Goal: Task Accomplishment & Management: Manage account settings

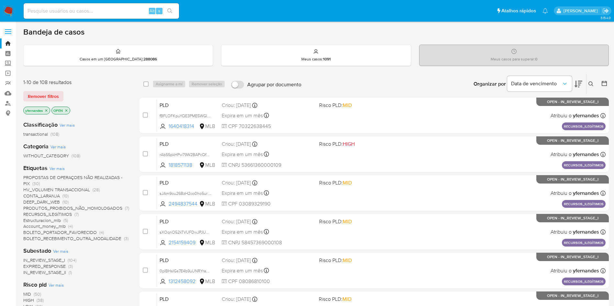
click at [577, 85] on icon at bounding box center [578, 84] width 8 height 8
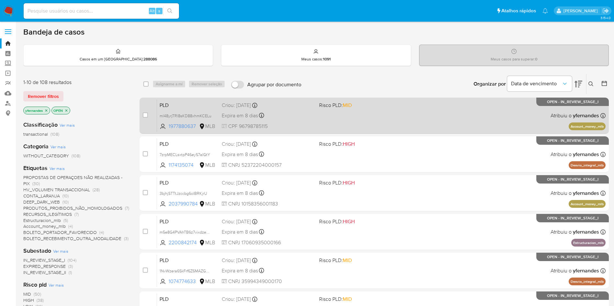
click at [306, 119] on div "Expira em 8 dias Expira em 26/08/2025 00:49:44" at bounding box center [268, 115] width 92 height 9
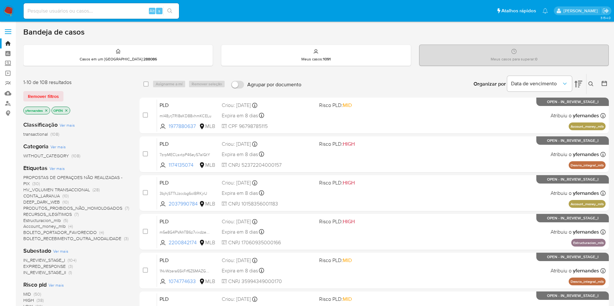
scroll to position [171, 0]
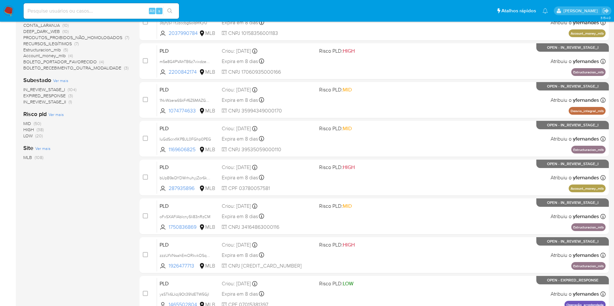
click at [36, 96] on span "EXPIRED_RESPONSE" at bounding box center [44, 96] width 42 height 6
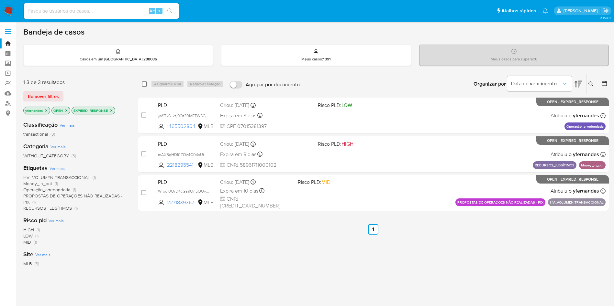
click at [145, 85] on input "checkbox" at bounding box center [144, 84] width 5 height 5
checkbox input "true"
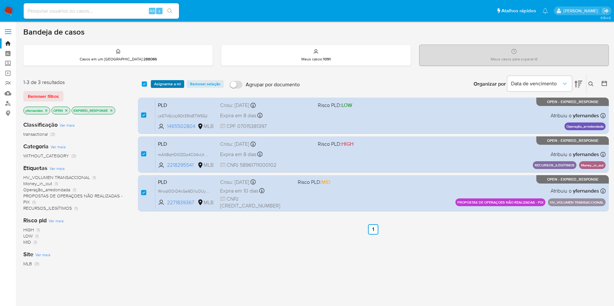
click at [172, 85] on span "Asignarme a mí" at bounding box center [167, 84] width 27 height 6
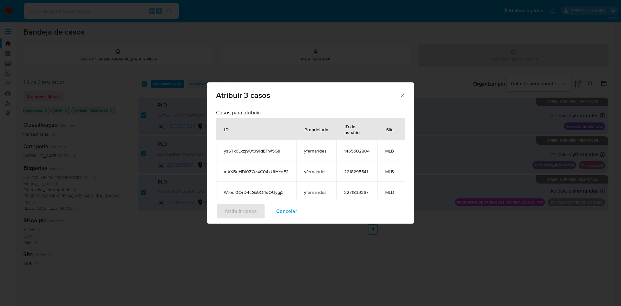
scroll to position [67, 0]
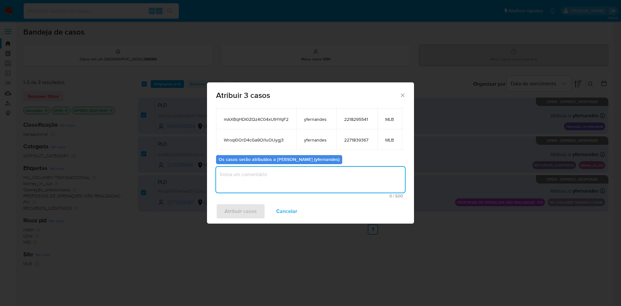
click at [255, 174] on textarea "assign-modal" at bounding box center [310, 180] width 189 height 26
type textarea "."
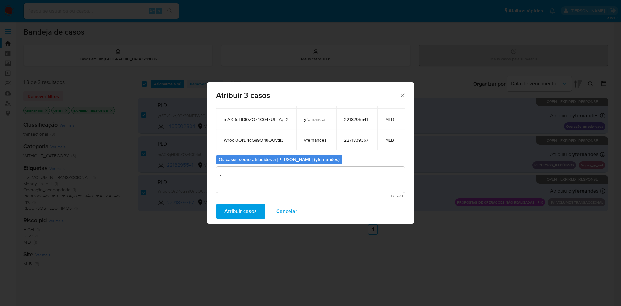
click at [248, 215] on span "Atribuir casos" at bounding box center [241, 212] width 32 height 14
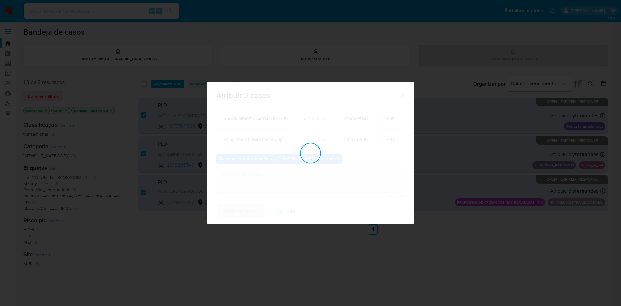
checkbox input "false"
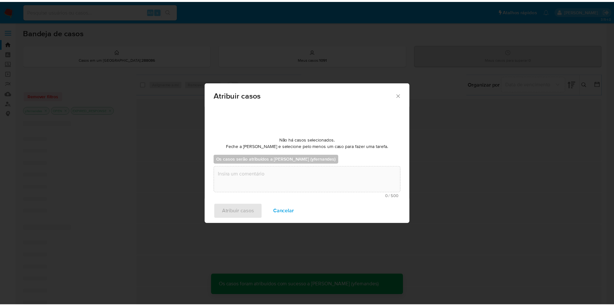
scroll to position [39, 0]
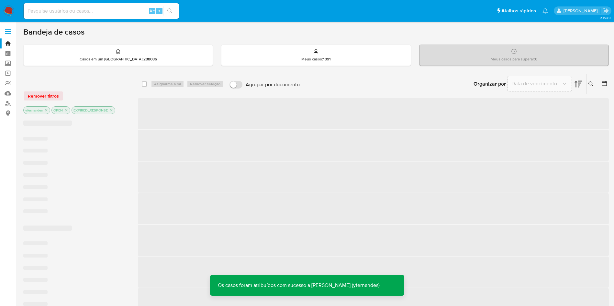
click at [10, 12] on img at bounding box center [8, 11] width 11 height 11
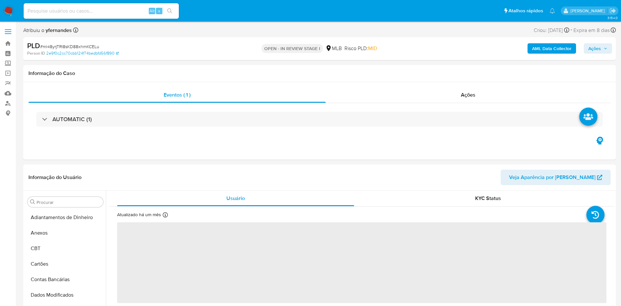
select select "10"
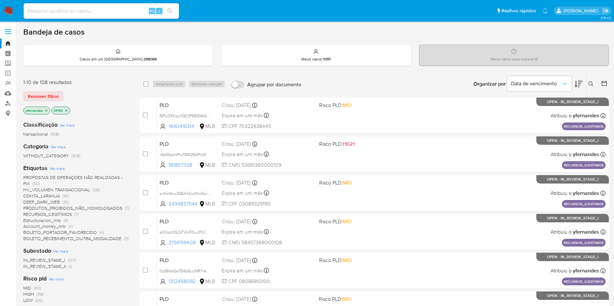
click at [579, 85] on icon at bounding box center [578, 84] width 8 height 7
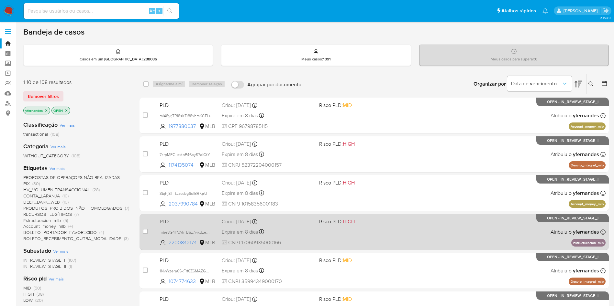
scroll to position [205, 0]
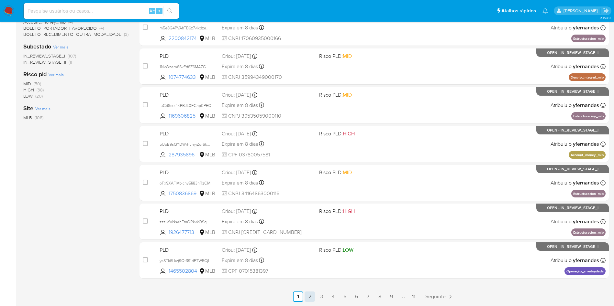
click at [309, 301] on link "2" at bounding box center [310, 297] width 10 height 10
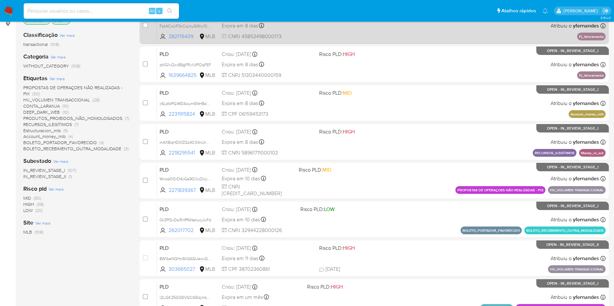
scroll to position [90, 0]
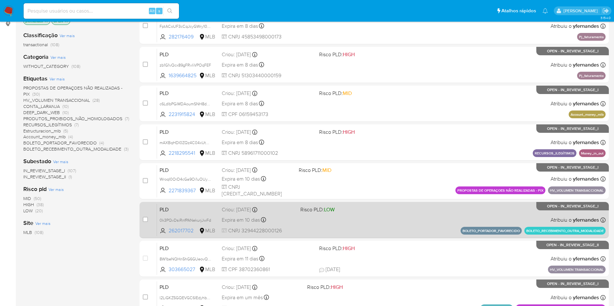
click at [307, 222] on div "PLD 0k3PQvDsiRnfPANekurjJwFd 262017702 MLB Risco PLD: LOW Criou: 14/07/2025 Cri…" at bounding box center [381, 220] width 449 height 33
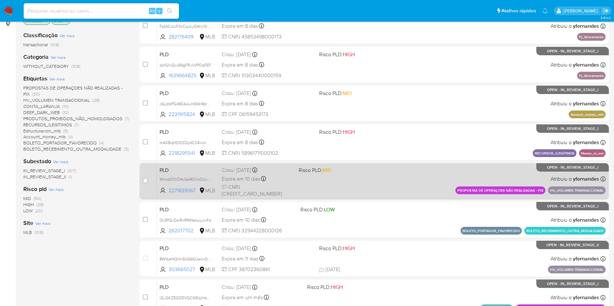
click at [320, 184] on div "PLD WroqI0OrD4cGa9Oi1uOUygj3 2271839367 MLB Risco PLD: MID Criou: 14/07/2025 Cr…" at bounding box center [381, 181] width 449 height 33
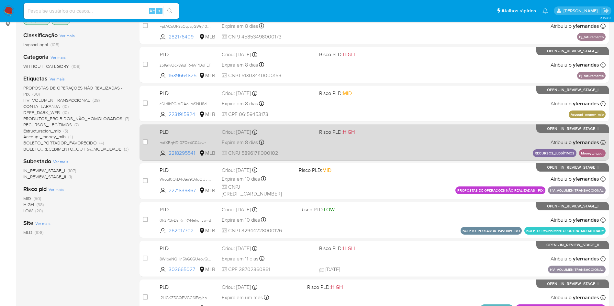
click at [307, 138] on div "Expira em 8 dias Expira em 26/08/2025 01:08:43" at bounding box center [268, 142] width 92 height 9
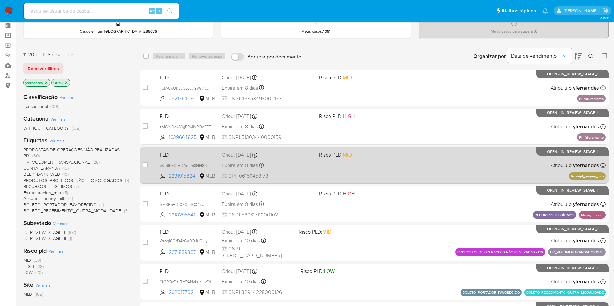
scroll to position [28, 0]
click at [359, 160] on div "PLD c6LdlbPGiMDAoumSNH8dVEcz 2231915824 MLB Risco PLD: MID Criou: 12/07/2025 Cr…" at bounding box center [381, 165] width 449 height 33
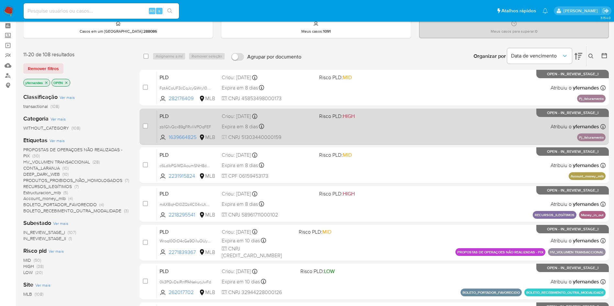
click at [375, 132] on div "PLD zb1G1vQcx89gFRvliVPOqFEF 1639664825 MLB Risco PLD: HIGH Criou: 12/07/2025 C…" at bounding box center [381, 126] width 449 height 33
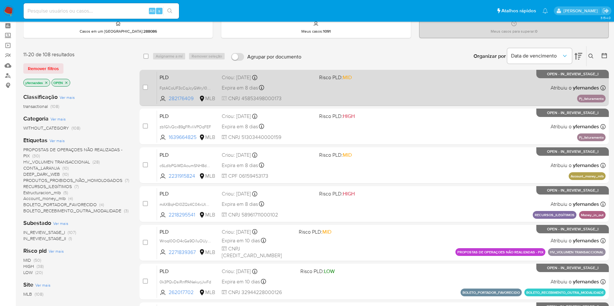
click at [374, 100] on div "PLD FptACoUF3cCqJcyGWry10YGt 282176409 MLB Risco PLD: MID Criou: 12/07/2025 Cri…" at bounding box center [381, 88] width 449 height 33
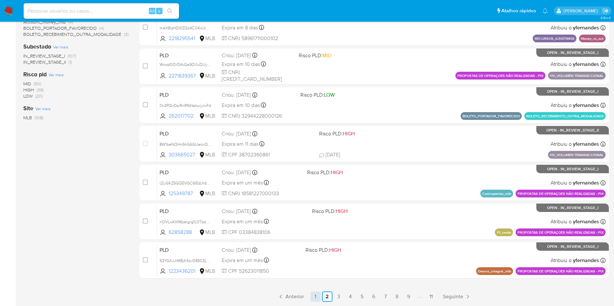
click at [315, 297] on link "1" at bounding box center [315, 297] width 10 height 10
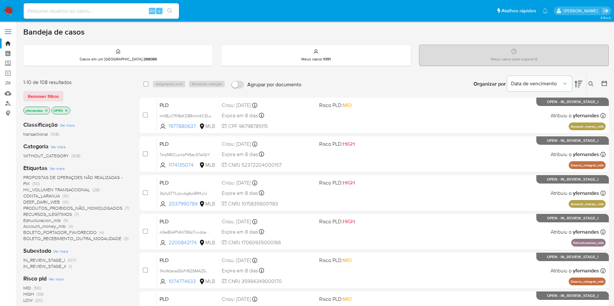
scroll to position [205, 0]
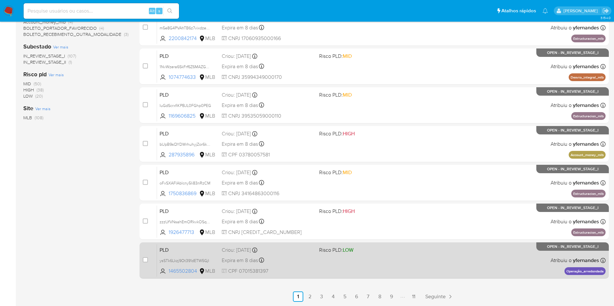
click at [332, 268] on div "PLD ysSTk6Lkzj9Ot391dETW5GjI 1465502804 MLB Risco PLD: LOW Criou: 12/07/2025 Cr…" at bounding box center [381, 260] width 449 height 33
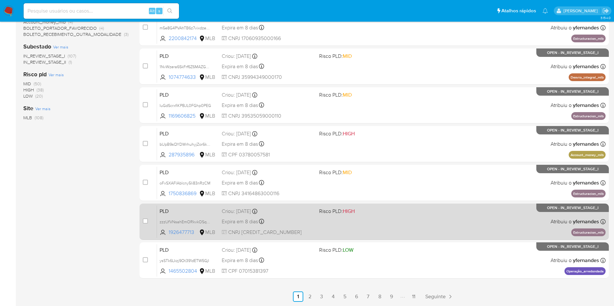
click at [302, 215] on div "Criou: 12/07/2025 Criou: 12/07/2025 00:57:32" at bounding box center [268, 211] width 92 height 7
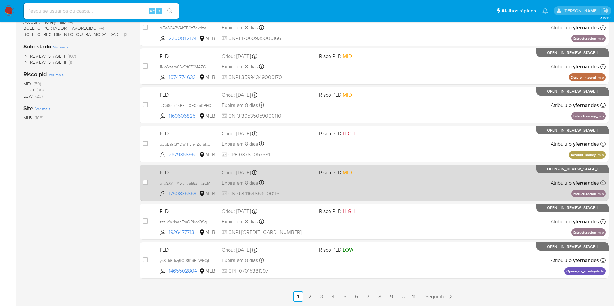
click at [307, 176] on div "PLD oFxSXAFlAblcny5Ii83nRzCM 1750836869 MLB Risco PLD: MID Criou: 12/07/2025 Cr…" at bounding box center [381, 183] width 449 height 33
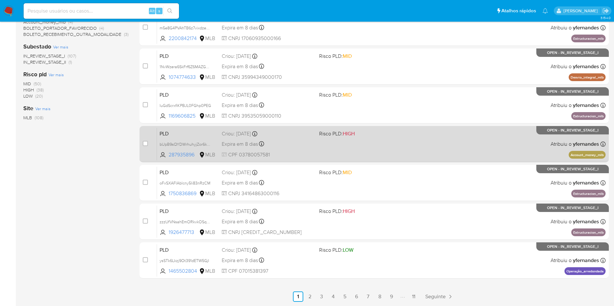
click at [298, 138] on div "PLD bUpB9sQYDWrhuhyjZor6kaWh 287935896 MLB Risco PLD: HIGH Criou: 12/07/2025 Cr…" at bounding box center [381, 144] width 449 height 33
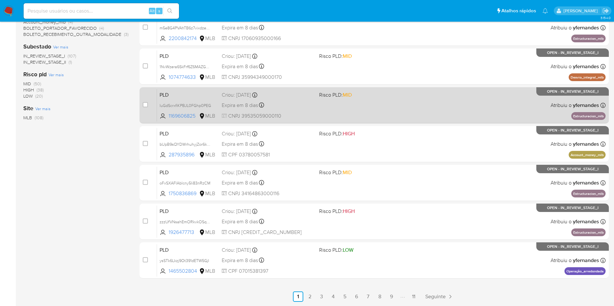
click at [309, 107] on div "Expira em 8 dias Expira em 26/08/2025 00:54:15" at bounding box center [268, 105] width 92 height 9
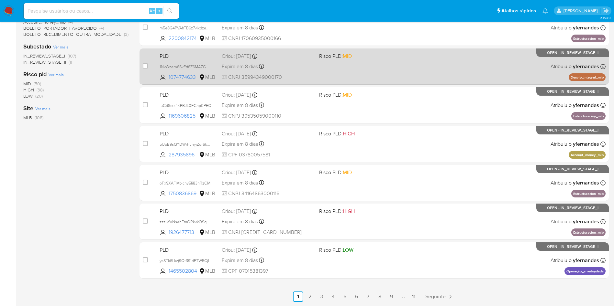
click at [306, 63] on div "Expira em 8 dias Expira em 26/08/2025 00:53:17" at bounding box center [268, 66] width 92 height 9
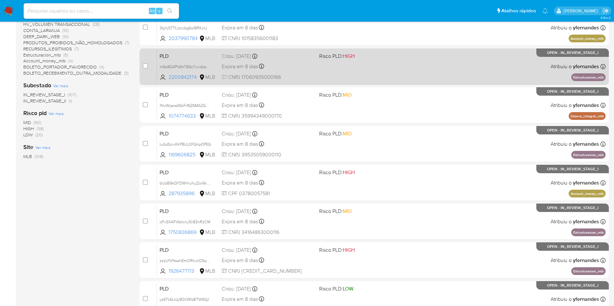
click at [310, 67] on div "Expira em 8 dias Expira em 26/08/2025 00:52:30" at bounding box center [268, 66] width 92 height 9
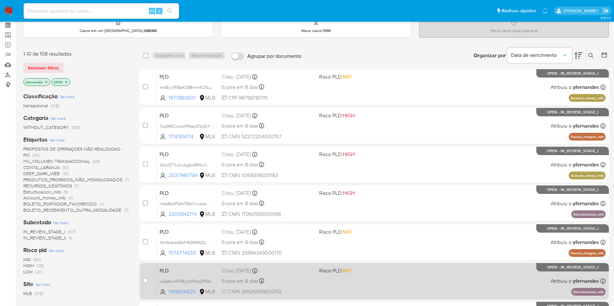
scroll to position [0, 0]
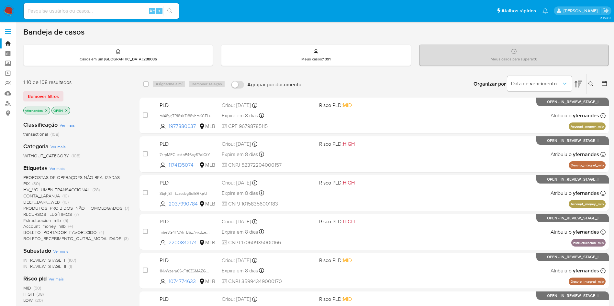
click at [45, 83] on div "1-10 de 108 resultados" at bounding box center [75, 82] width 104 height 7
drag, startPoint x: 81, startPoint y: 84, endPoint x: 39, endPoint y: 84, distance: 41.4
click at [39, 84] on div "1-10 de 108 resultados" at bounding box center [75, 82] width 104 height 7
click at [7, 92] on link "Mulan" at bounding box center [38, 93] width 77 height 10
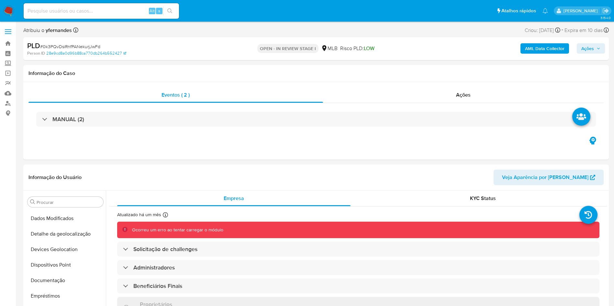
scroll to position [289, 0]
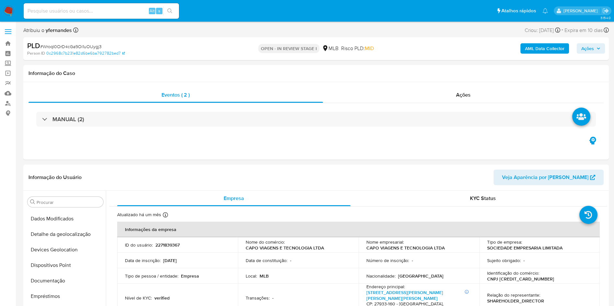
scroll to position [289, 0]
select select "10"
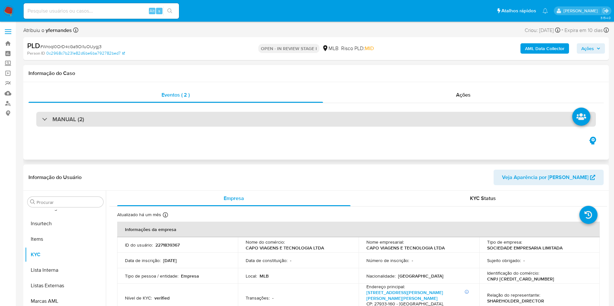
click at [290, 126] on div "MANUAL (2)" at bounding box center [316, 119] width 560 height 15
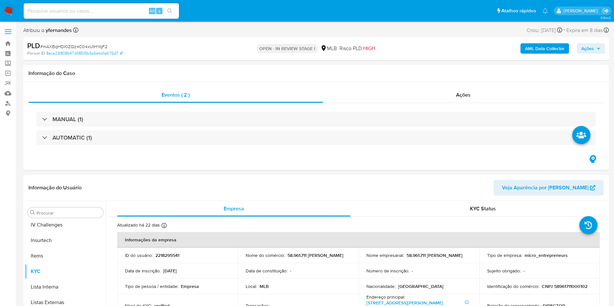
scroll to position [289, 0]
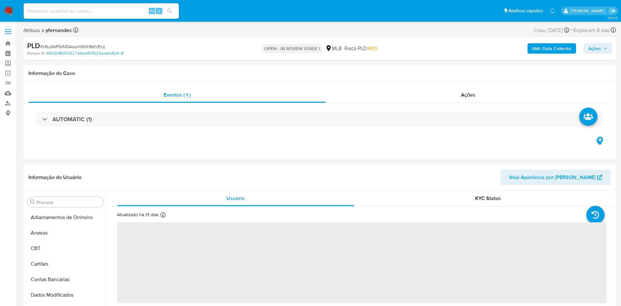
select select "10"
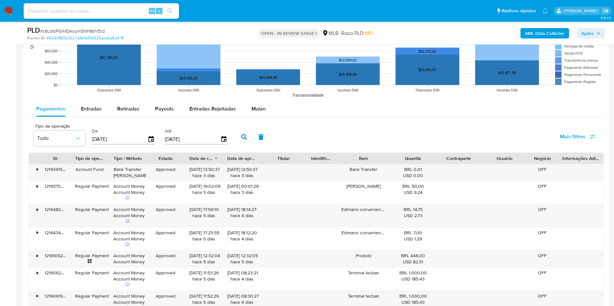
scroll to position [687, 0]
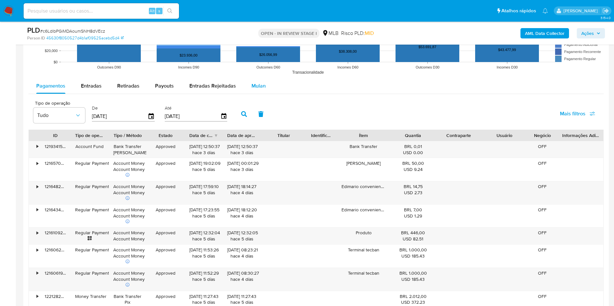
click at [254, 88] on span "Mulan" at bounding box center [258, 85] width 14 height 7
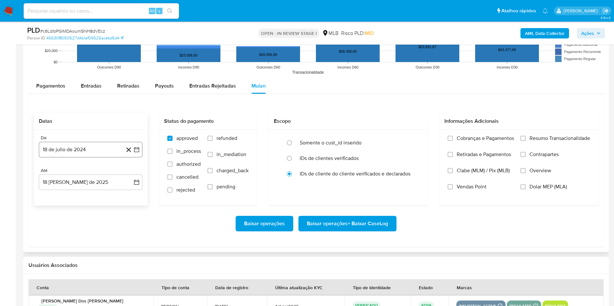
click at [94, 152] on button "18 de julio de 2024" at bounding box center [91, 150] width 104 height 16
click at [93, 175] on span "julio 2024" at bounding box center [87, 173] width 24 height 6
click at [132, 171] on icon "Año siguiente" at bounding box center [130, 173] width 8 height 8
click at [118, 204] on button "jun" at bounding box center [118, 215] width 18 height 10
click at [126, 196] on button "1" at bounding box center [129, 197] width 10 height 10
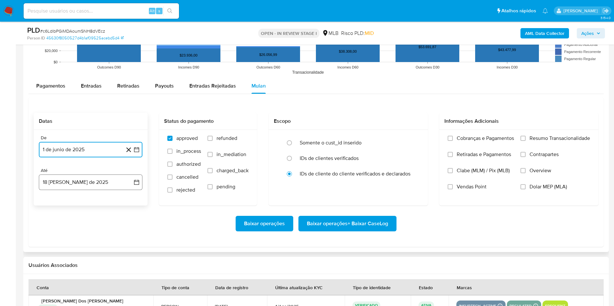
click at [117, 182] on button "18 de agosto de 2025" at bounding box center [91, 183] width 104 height 16
click at [133, 204] on button "17" at bounding box center [129, 256] width 10 height 10
click at [414, 136] on span "Resumo Transacionalidade" at bounding box center [559, 138] width 61 height 6
click at [414, 136] on input "Resumo Transacionalidade" at bounding box center [522, 138] width 5 height 5
click at [346, 204] on span "Baixar operações + Baixar CaseLog" at bounding box center [347, 224] width 81 height 14
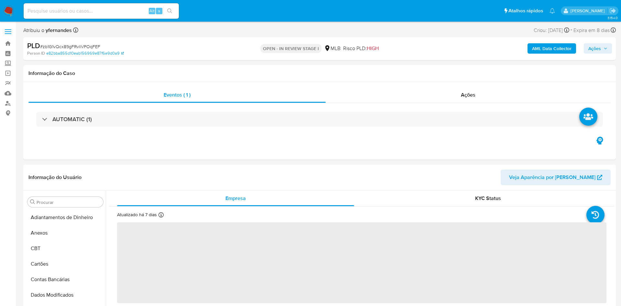
select select "10"
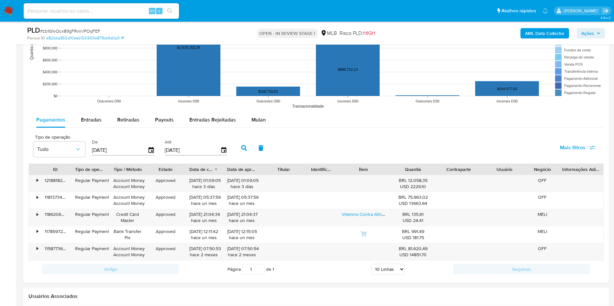
scroll to position [650, 0]
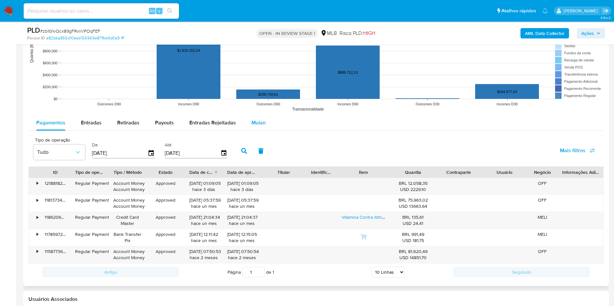
click at [254, 126] on span "Mulan" at bounding box center [258, 122] width 14 height 7
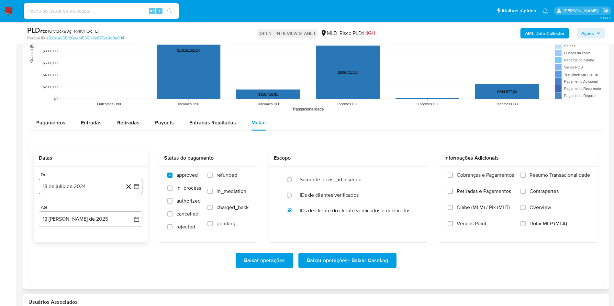
click at [87, 188] on button "18 de julio de 2024" at bounding box center [91, 187] width 104 height 16
click at [87, 204] on div "julio 2024 julio 2024 lun lunes mar martes mié miércoles jue jueves vie viernes…" at bounding box center [91, 247] width 104 height 102
click at [85, 204] on span "julio 2024" at bounding box center [87, 210] width 24 height 6
click at [129, 204] on icon "Año siguiente" at bounding box center [130, 210] width 8 height 8
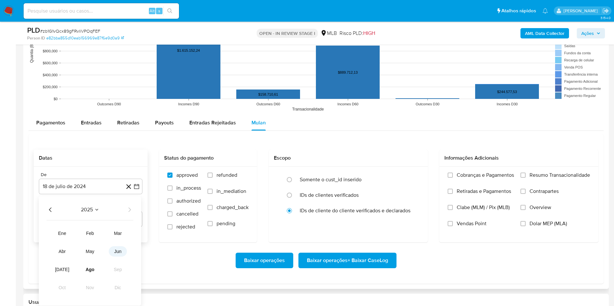
click at [120, 204] on span "jun" at bounding box center [117, 251] width 7 height 5
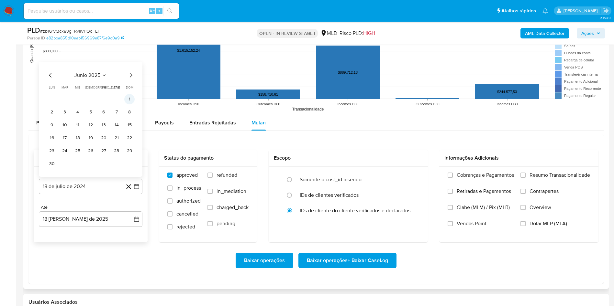
click at [128, 103] on button "1" at bounding box center [129, 99] width 10 height 10
click at [89, 204] on div "De 1 de junio de 2025 1-06-2025 Até 18 de agosto de 2025 18-08-2025" at bounding box center [91, 205] width 114 height 76
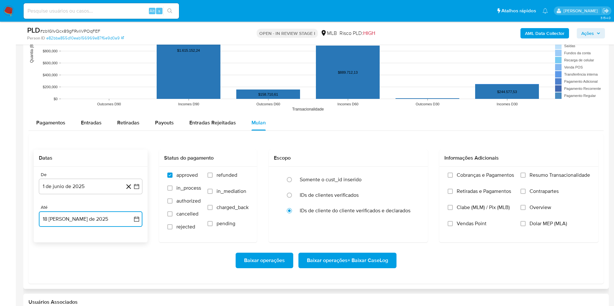
click at [92, 204] on button "18 de agosto de 2025" at bounding box center [91, 220] width 104 height 16
click at [133, 168] on button "17" at bounding box center [129, 171] width 10 height 10
click at [414, 181] on label "Resumo Transacionalidade" at bounding box center [555, 180] width 70 height 16
click at [414, 178] on input "Resumo Transacionalidade" at bounding box center [522, 175] width 5 height 5
click at [328, 204] on span "Baixar operações + Baixar CaseLog" at bounding box center [347, 261] width 81 height 14
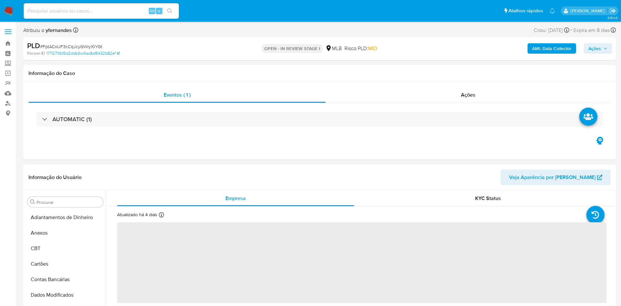
select select "10"
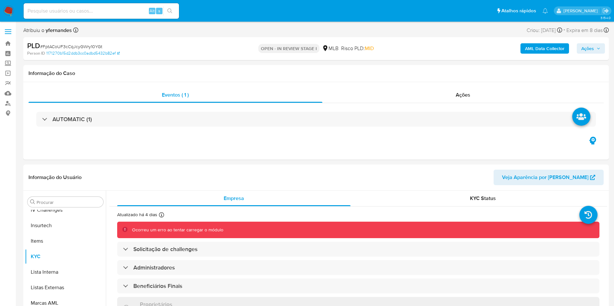
scroll to position [289, 0]
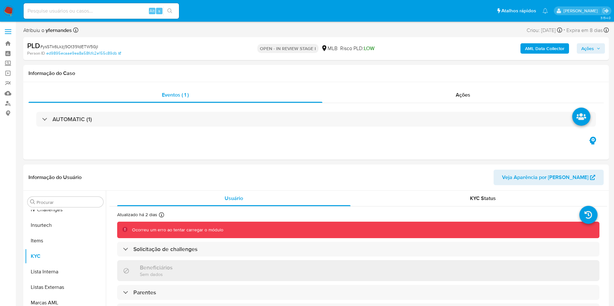
scroll to position [289, 0]
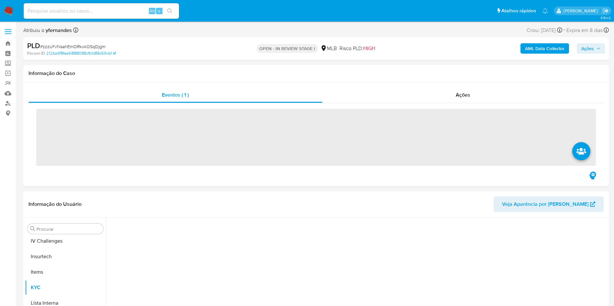
scroll to position [289, 0]
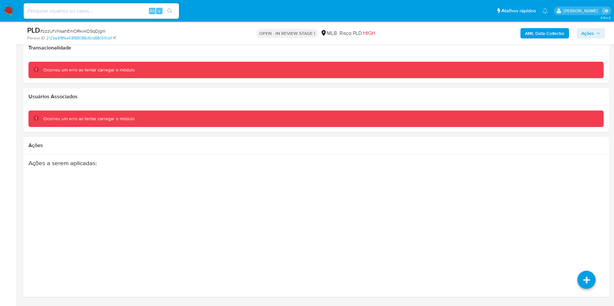
scroll to position [446, 0]
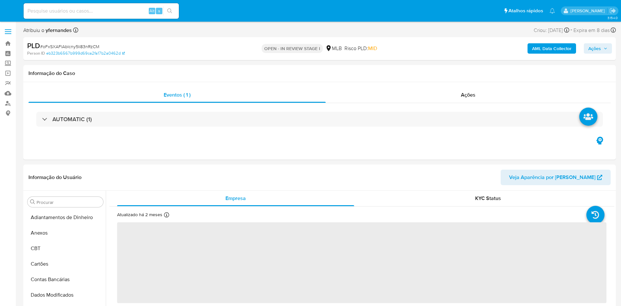
select select "10"
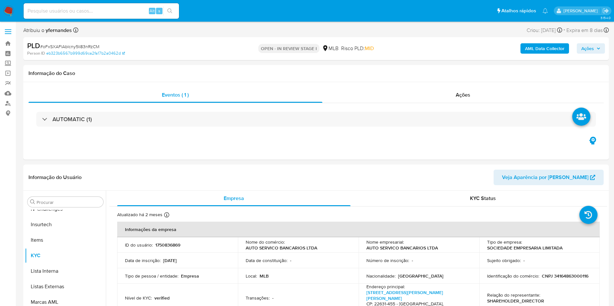
scroll to position [289, 0]
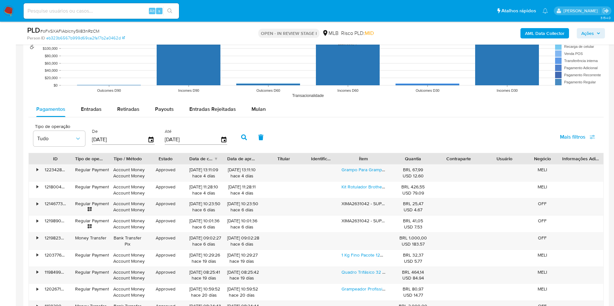
click at [261, 112] on span "Mulan" at bounding box center [258, 109] width 14 height 7
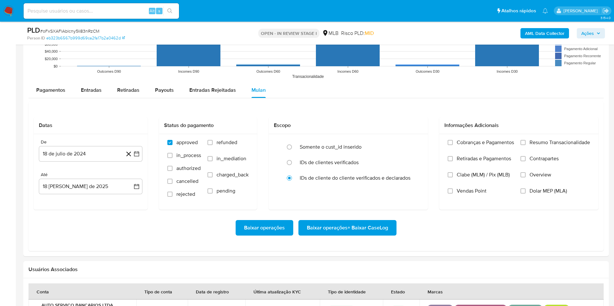
scroll to position [660, 0]
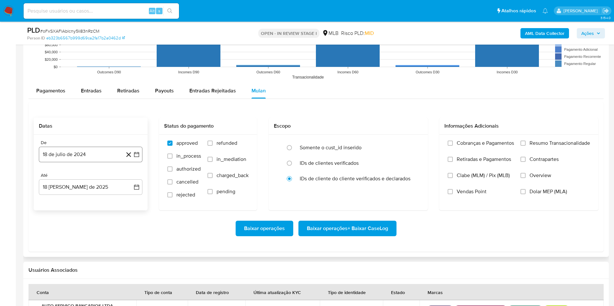
click at [78, 151] on button "18 de julio de 2024" at bounding box center [91, 155] width 104 height 16
click at [90, 175] on span "julio 2024" at bounding box center [87, 178] width 24 height 6
click at [128, 179] on icon "Año siguiente" at bounding box center [130, 178] width 8 height 8
click at [117, 213] on tr "ene feb mar abr may jun jul ago sep oct nov dic" at bounding box center [90, 228] width 74 height 65
click at [118, 218] on span "jun" at bounding box center [117, 219] width 7 height 5
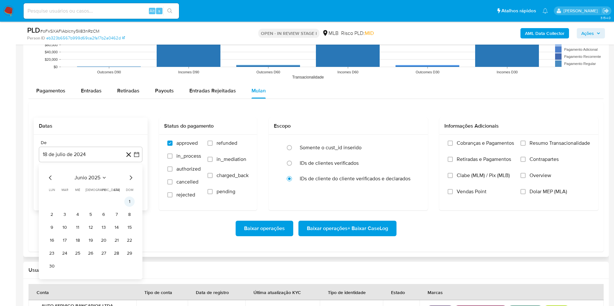
click at [127, 206] on button "1" at bounding box center [129, 202] width 10 height 10
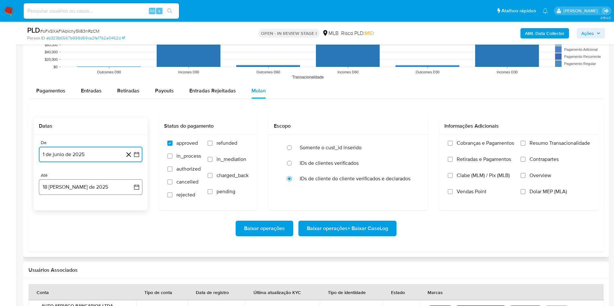
click at [104, 189] on button "[DATE]" at bounding box center [91, 188] width 104 height 16
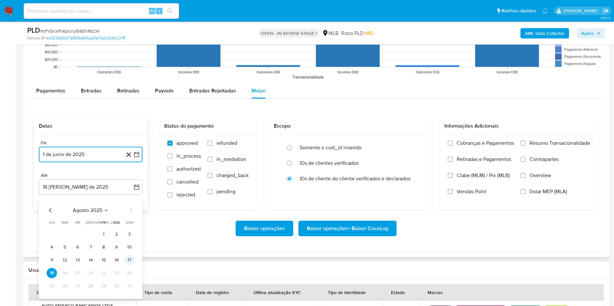
click at [131, 260] on button "17" at bounding box center [129, 260] width 10 height 10
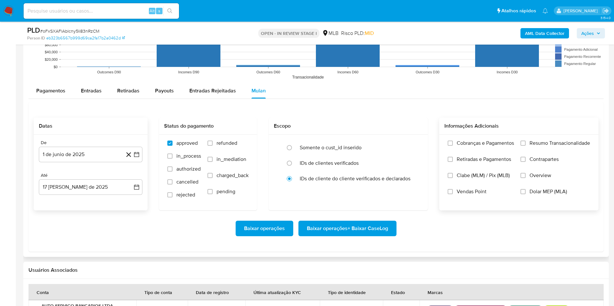
click at [521, 139] on div "Cobranças e Pagamentos Retiradas e Pagamentos Clabe (MLM) / Pix (MLB) Vendas Po…" at bounding box center [518, 172] width 159 height 75
click at [524, 143] on input "Resumo Transacionalidade" at bounding box center [522, 143] width 5 height 5
click at [343, 228] on span "Baixar operações + Baixar CaseLog" at bounding box center [347, 229] width 81 height 14
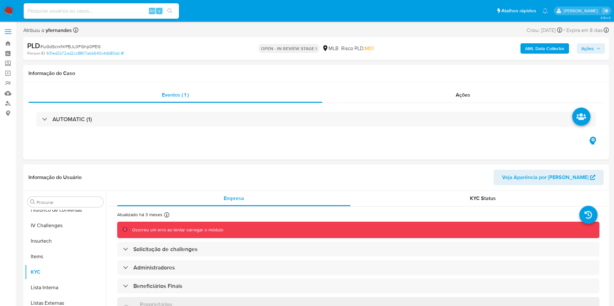
scroll to position [289, 0]
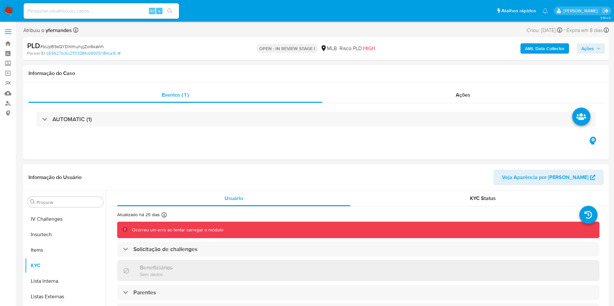
scroll to position [289, 0]
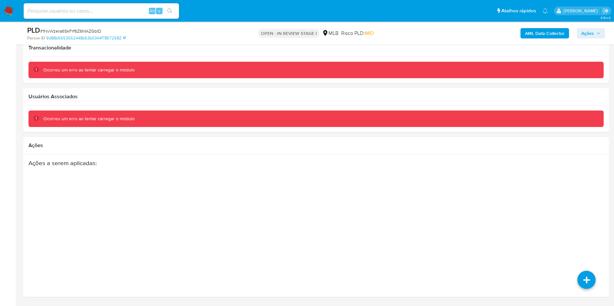
scroll to position [401, 0]
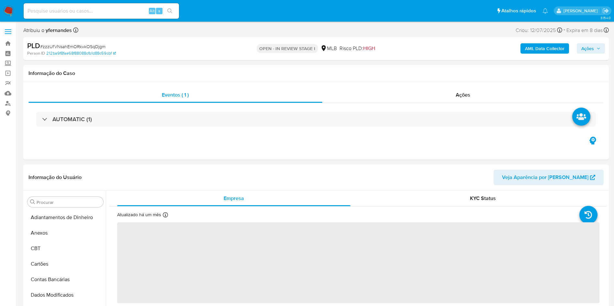
select select "10"
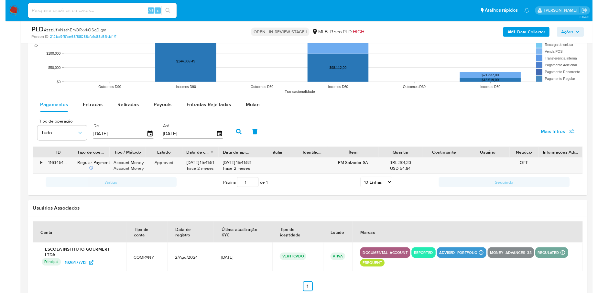
scroll to position [678, 0]
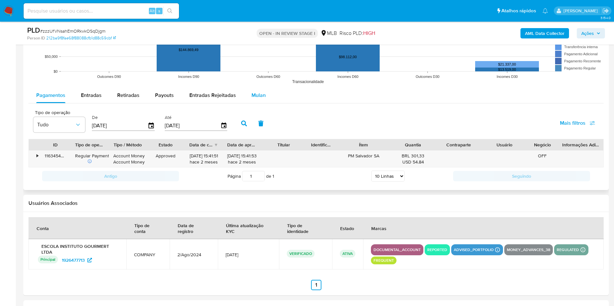
click at [255, 97] on span "Mulan" at bounding box center [258, 95] width 14 height 7
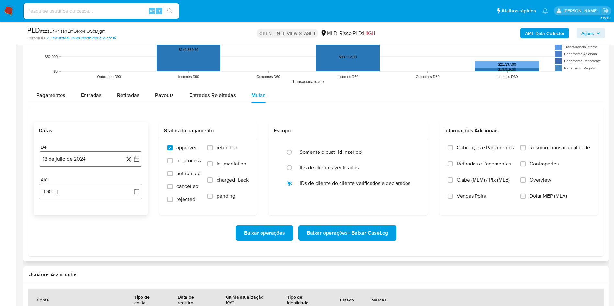
click at [85, 157] on button "18 de julio de 2024" at bounding box center [91, 159] width 104 height 16
click at [84, 182] on span "julio 2024" at bounding box center [87, 182] width 24 height 6
click at [129, 184] on icon "Año siguiente" at bounding box center [130, 183] width 8 height 8
click at [124, 225] on button "jun" at bounding box center [118, 224] width 18 height 10
click at [129, 205] on button "1" at bounding box center [129, 206] width 10 height 10
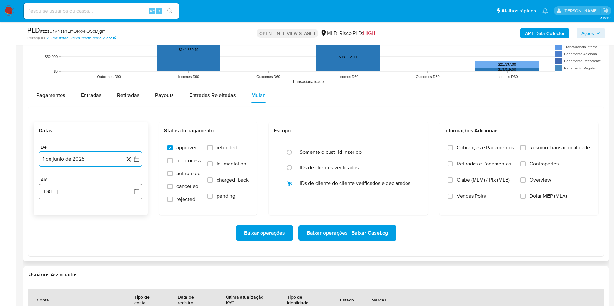
click at [102, 193] on button "18 [PERSON_NAME] de 2025" at bounding box center [91, 192] width 104 height 16
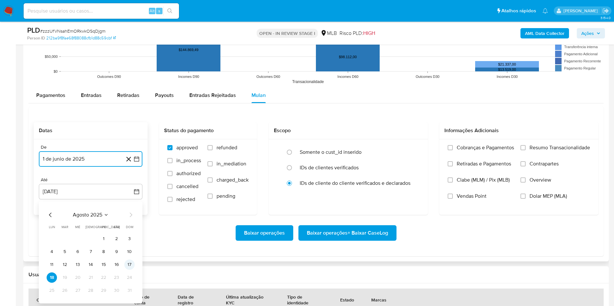
click at [130, 261] on button "17" at bounding box center [129, 265] width 10 height 10
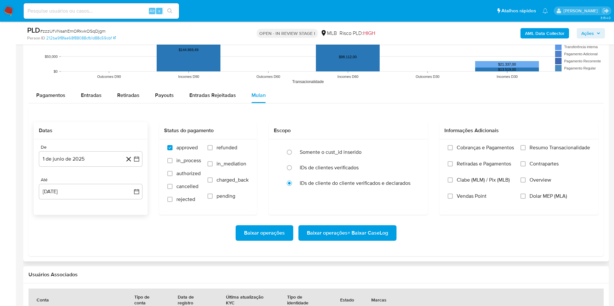
click at [491, 105] on div "Pagamentos Entradas Retiradas Payouts Entradas Rejeitadas Mulan Tipo de operaçã…" at bounding box center [315, 172] width 575 height 169
click at [527, 148] on label "Resumo Transacionalidade" at bounding box center [555, 153] width 70 height 16
click at [526, 148] on input "Resumo Transacionalidade" at bounding box center [522, 147] width 5 height 5
click at [356, 236] on span "Baixar operações + Baixar CaseLog" at bounding box center [347, 233] width 81 height 14
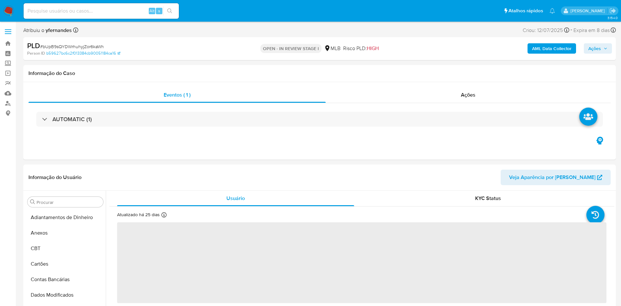
select select "10"
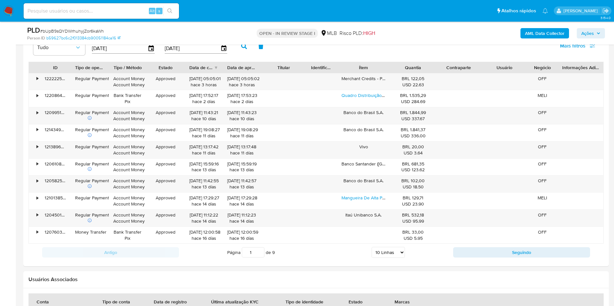
scroll to position [683, 0]
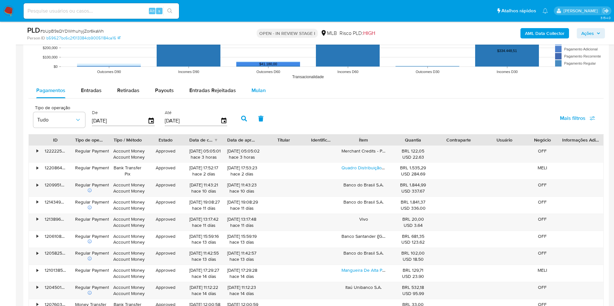
click at [255, 87] on span "Mulan" at bounding box center [258, 90] width 14 height 7
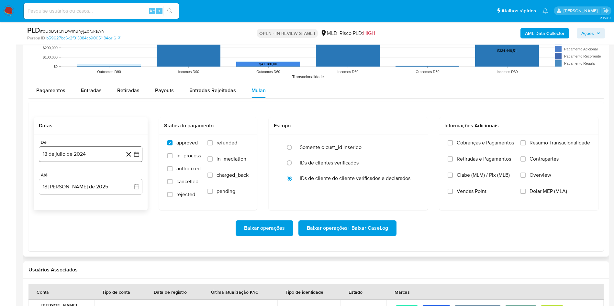
click at [89, 150] on button "18 de julio de 2024" at bounding box center [91, 155] width 104 height 16
click at [84, 175] on span "julio 2024" at bounding box center [87, 177] width 24 height 6
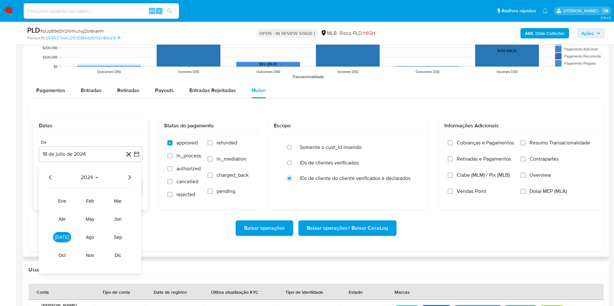
click at [129, 178] on icon "Año siguiente" at bounding box center [130, 178] width 8 height 8
click at [122, 222] on button "jun" at bounding box center [118, 219] width 18 height 10
click at [131, 201] on button "1" at bounding box center [129, 201] width 10 height 10
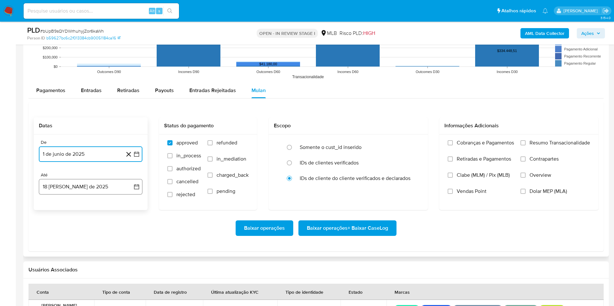
click at [117, 189] on button "18 [PERSON_NAME] de 2025" at bounding box center [91, 187] width 104 height 16
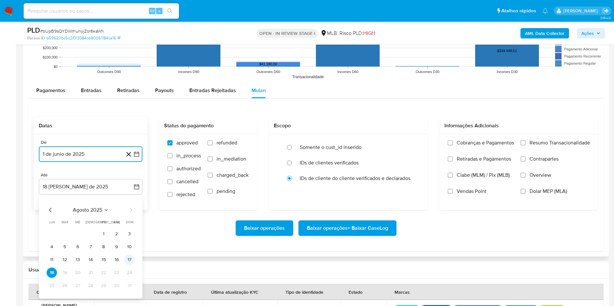
click at [128, 258] on button "17" at bounding box center [129, 260] width 10 height 10
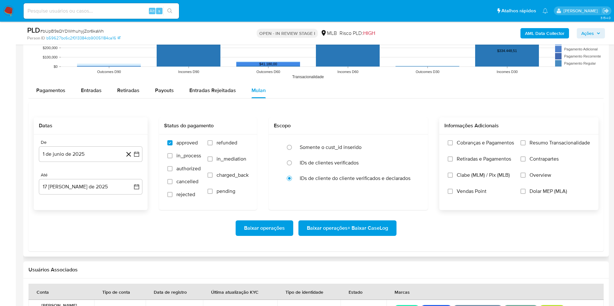
click at [572, 143] on span "Resumo Transacionalidade" at bounding box center [559, 143] width 61 height 6
click at [526, 143] on input "Resumo Transacionalidade" at bounding box center [522, 142] width 5 height 5
click at [377, 222] on span "Baixar operações + Baixar CaseLog" at bounding box center [347, 228] width 81 height 14
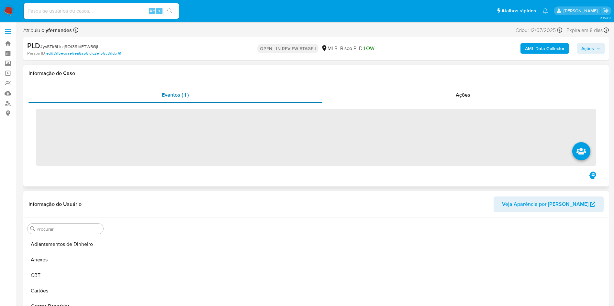
scroll to position [289, 0]
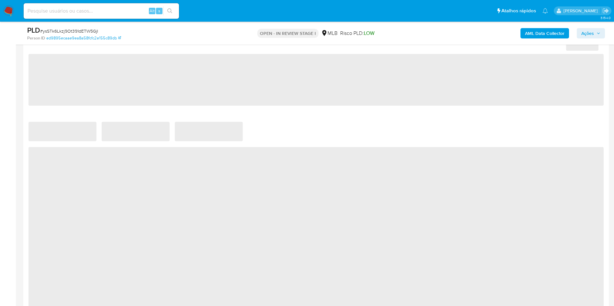
select select "10"
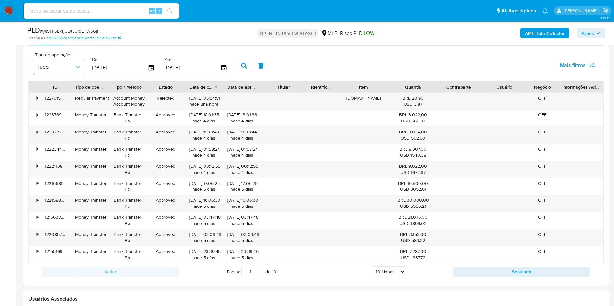
scroll to position [685, 0]
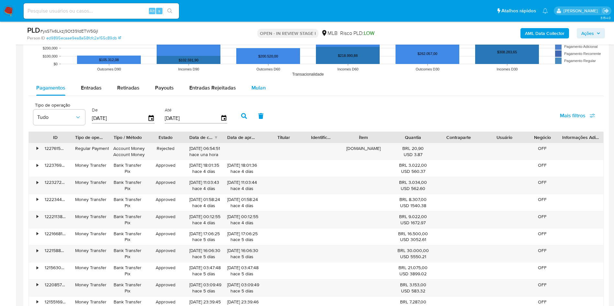
click at [252, 89] on span "Mulan" at bounding box center [258, 87] width 14 height 7
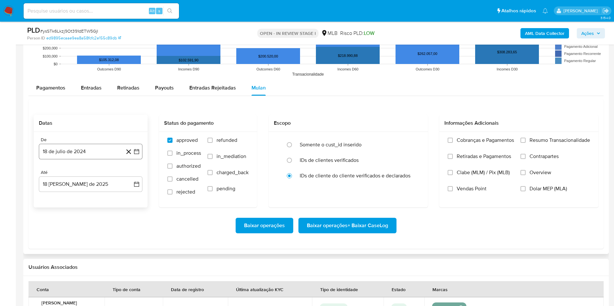
click at [82, 150] on button "18 de julio de 2024" at bounding box center [91, 152] width 104 height 16
click at [94, 174] on span "julio 2024" at bounding box center [87, 175] width 24 height 6
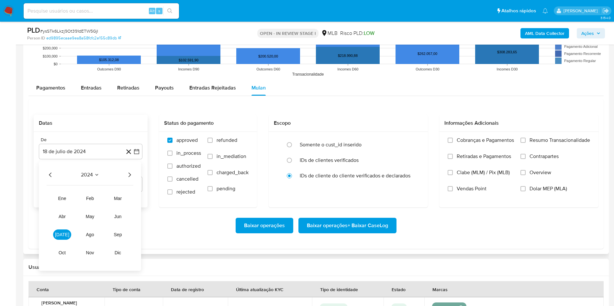
click at [132, 174] on icon "Año siguiente" at bounding box center [130, 175] width 8 height 8
click at [121, 221] on button "jun" at bounding box center [118, 217] width 18 height 10
click at [129, 200] on button "1" at bounding box center [129, 199] width 10 height 10
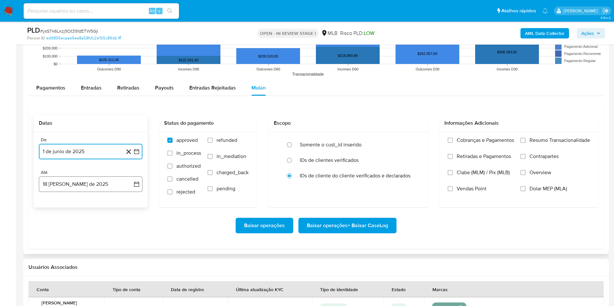
click at [101, 177] on button "18 [PERSON_NAME] de 2025" at bounding box center [91, 185] width 104 height 16
click at [133, 255] on button "17" at bounding box center [129, 257] width 10 height 10
click at [535, 144] on label "Resumo Transacionalidade" at bounding box center [555, 145] width 70 height 16
click at [526, 143] on input "Resumo Transacionalidade" at bounding box center [522, 140] width 5 height 5
click at [330, 229] on span "Baixar operações + Baixar CaseLog" at bounding box center [347, 226] width 81 height 14
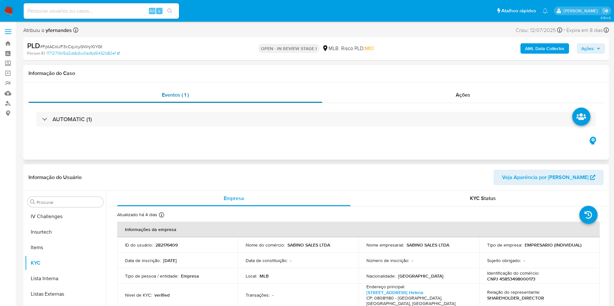
select select "10"
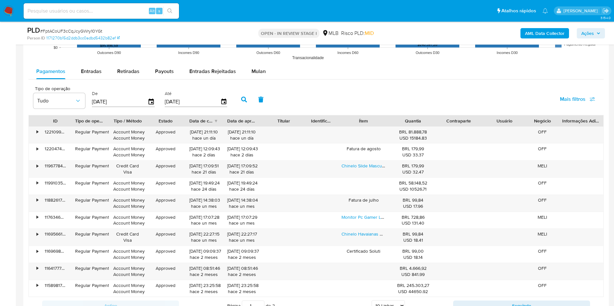
scroll to position [703, 0]
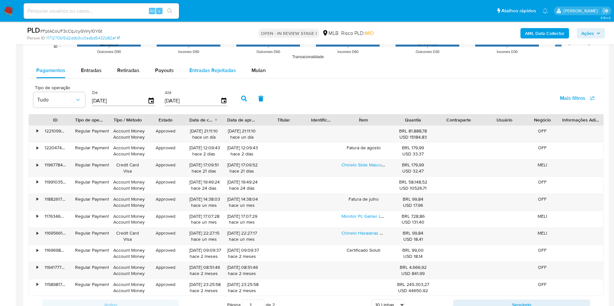
click at [235, 69] on button "Entradas Rejeitadas" at bounding box center [213, 71] width 62 height 16
select select "10"
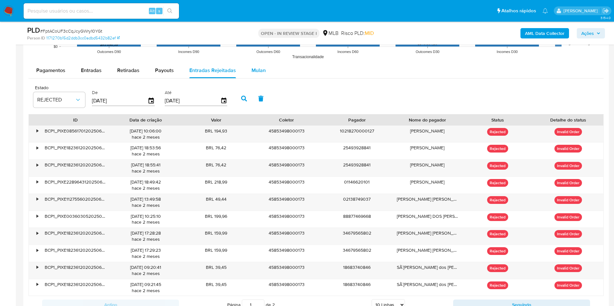
click at [268, 74] on button "Mulan" at bounding box center [259, 71] width 30 height 16
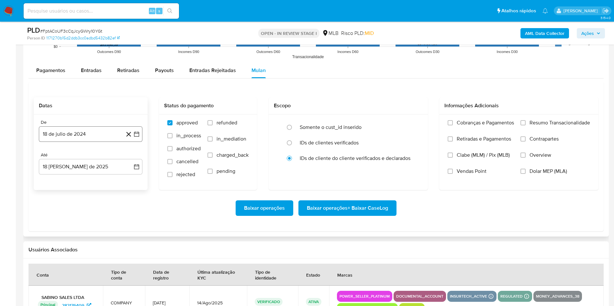
click at [90, 136] on button "18 de julio de 2024" at bounding box center [91, 135] width 104 height 16
click at [88, 149] on div "julio 2024 julio 2024 lun lunes mar martes mié miércoles jue jueves vie viernes…" at bounding box center [91, 195] width 104 height 102
click at [86, 161] on span "julio 2024" at bounding box center [87, 157] width 24 height 6
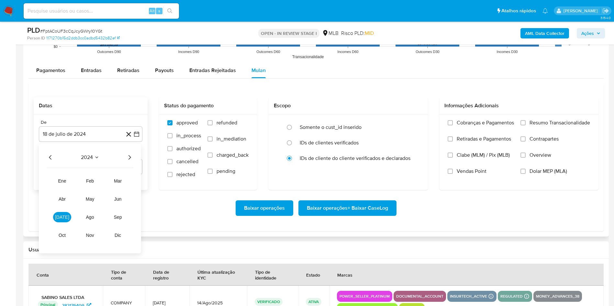
click at [127, 159] on icon "Año siguiente" at bounding box center [130, 158] width 8 height 8
click at [116, 199] on span "jun" at bounding box center [117, 199] width 7 height 5
click at [125, 184] on button "1" at bounding box center [129, 181] width 10 height 10
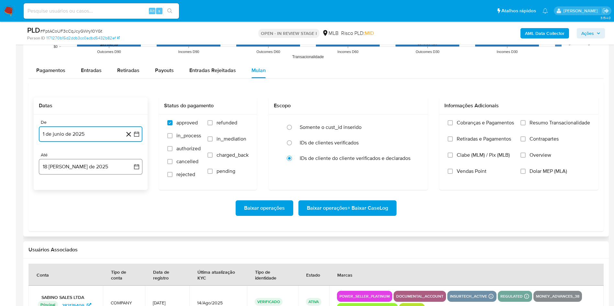
click at [103, 170] on button "[DATE]" at bounding box center [91, 167] width 104 height 16
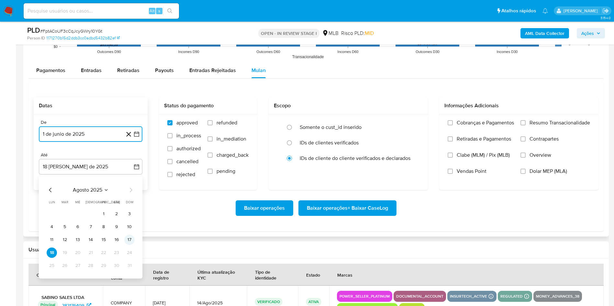
click at [129, 239] on button "17" at bounding box center [129, 240] width 10 height 10
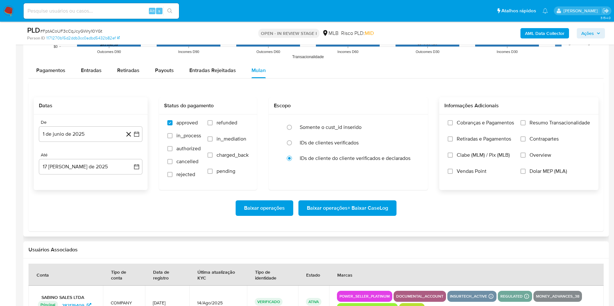
click at [535, 120] on span "Resumo Transacionalidade" at bounding box center [559, 123] width 61 height 6
click at [526, 120] on input "Resumo Transacionalidade" at bounding box center [522, 122] width 5 height 5
click at [350, 224] on div "Baixar operações Baixar operações + Baixar CaseLog" at bounding box center [316, 208] width 565 height 36
click at [320, 205] on span "Baixar operações + Baixar CaseLog" at bounding box center [347, 208] width 81 height 14
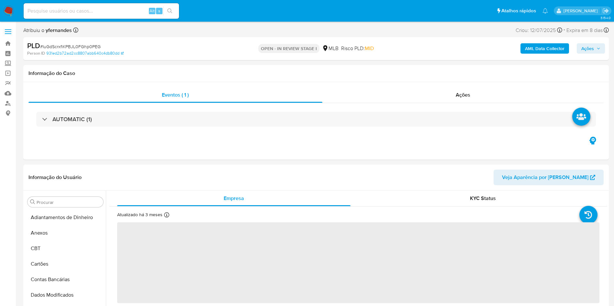
select select "10"
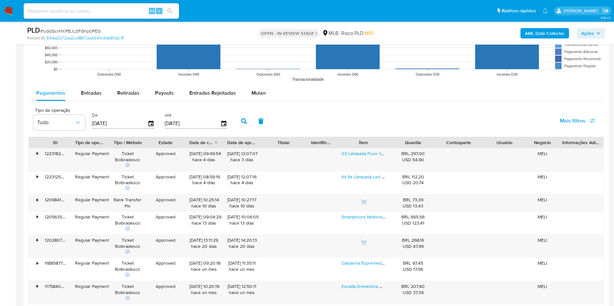
scroll to position [657, 0]
click at [256, 97] on span "Mulan" at bounding box center [258, 93] width 14 height 7
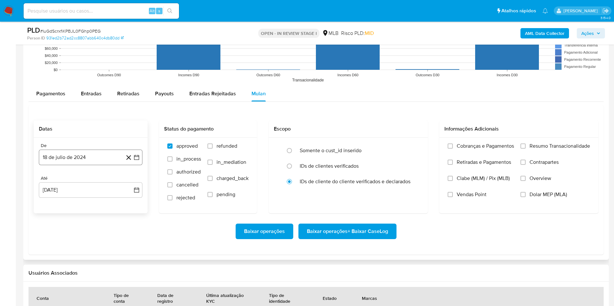
click at [107, 150] on button "18 de julio de 2024" at bounding box center [91, 158] width 104 height 16
click at [88, 182] on span "julio 2024" at bounding box center [87, 181] width 24 height 6
click at [131, 182] on icon "Año siguiente" at bounding box center [130, 181] width 8 height 8
click at [120, 225] on span "jun" at bounding box center [117, 222] width 7 height 5
click at [129, 205] on button "1" at bounding box center [129, 205] width 10 height 10
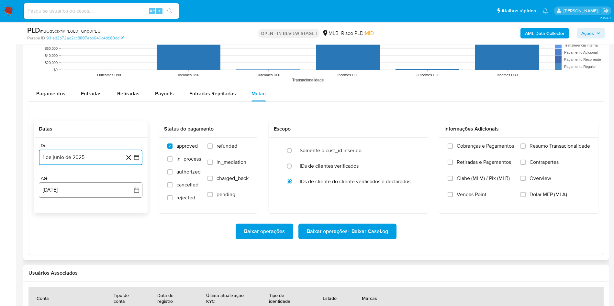
click at [98, 185] on button "[DATE]" at bounding box center [91, 191] width 104 height 16
click at [126, 263] on button "17" at bounding box center [129, 263] width 10 height 10
click at [540, 149] on span "Resumo Transacionalidade" at bounding box center [559, 146] width 61 height 6
click at [526, 149] on input "Resumo Transacionalidade" at bounding box center [522, 146] width 5 height 5
click at [350, 229] on span "Baixar operações + Baixar CaseLog" at bounding box center [347, 232] width 81 height 14
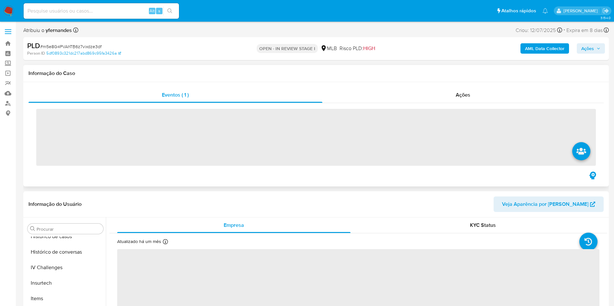
scroll to position [289, 0]
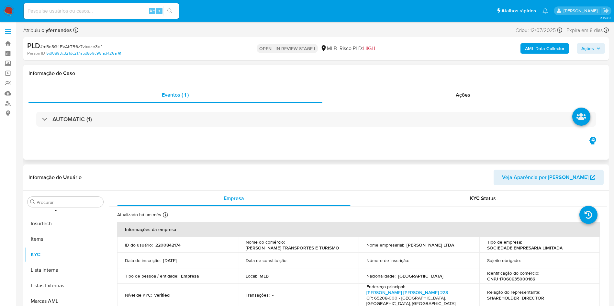
select select "10"
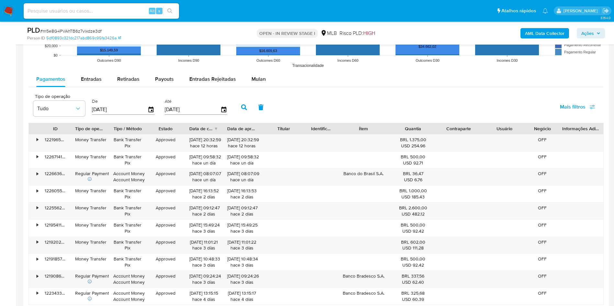
scroll to position [673, 0]
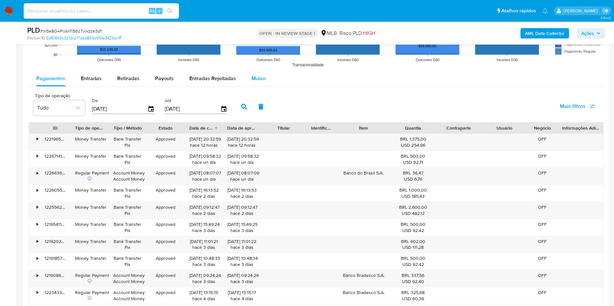
click at [245, 74] on button "Mulan" at bounding box center [259, 79] width 30 height 16
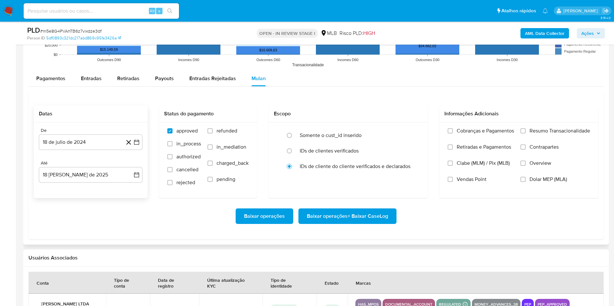
click at [78, 156] on div "De 18 de [PERSON_NAME] de 2024 [DATE] Até 18 [PERSON_NAME] de 2025 [DATE]" at bounding box center [91, 161] width 114 height 76
click at [79, 143] on button "18 de julio de 2024" at bounding box center [91, 143] width 104 height 16
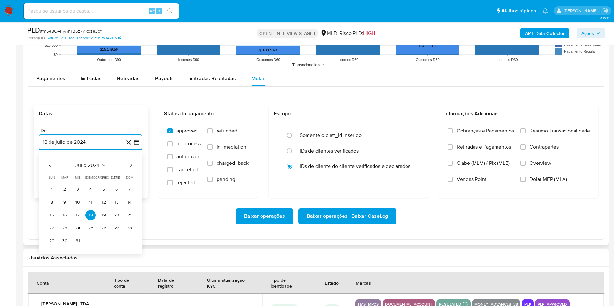
click at [90, 168] on span "julio 2024" at bounding box center [87, 165] width 24 height 6
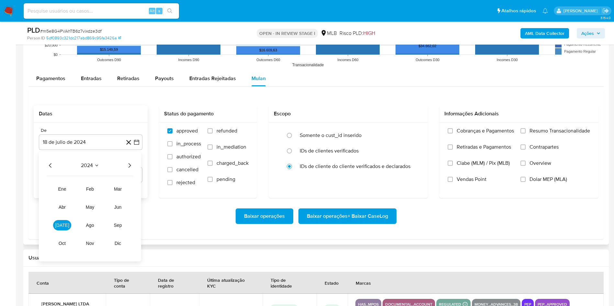
click at [129, 164] on icon "Año siguiente" at bounding box center [129, 165] width 3 height 5
click at [116, 210] on span "jun" at bounding box center [117, 207] width 7 height 5
click at [131, 191] on button "1" at bounding box center [129, 189] width 10 height 10
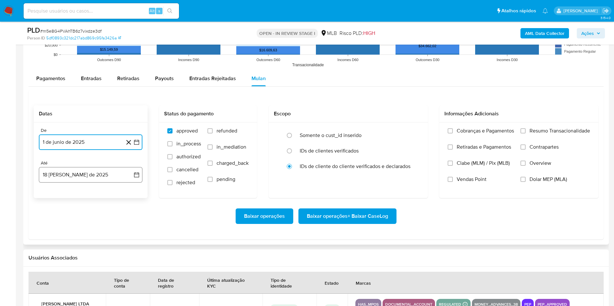
click at [90, 171] on button "18 [PERSON_NAME] de 2025" at bounding box center [91, 175] width 104 height 16
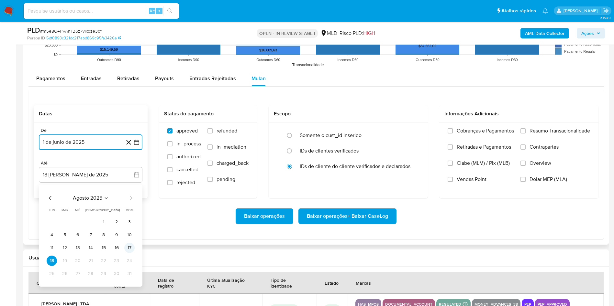
click at [128, 244] on button "17" at bounding box center [129, 248] width 10 height 10
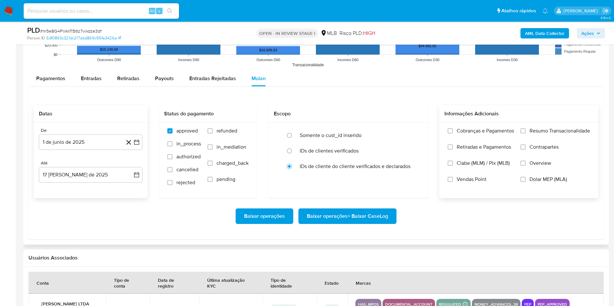
click at [553, 125] on div "Cobranças e Pagamentos Retiradas e Pagamentos Clabe (MLM) / Pix (MLB) Vendas Po…" at bounding box center [518, 160] width 159 height 75
click at [549, 130] on span "Resumo Transacionalidade" at bounding box center [559, 131] width 61 height 6
click at [526, 130] on input "Resumo Transacionalidade" at bounding box center [522, 130] width 5 height 5
click at [346, 218] on span "Baixar operações + Baixar CaseLog" at bounding box center [347, 216] width 81 height 14
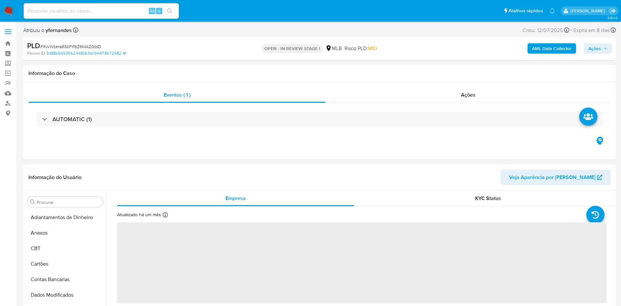
select select "10"
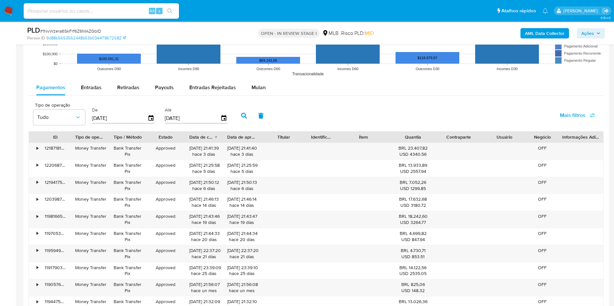
scroll to position [641, 0]
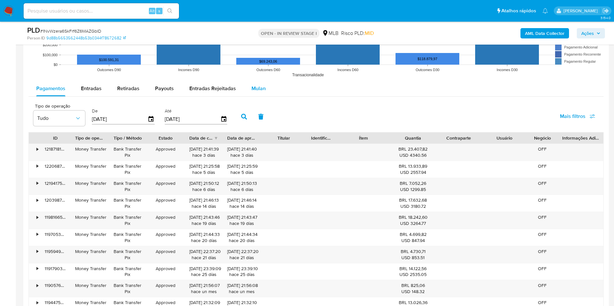
click at [254, 88] on span "Mulan" at bounding box center [258, 88] width 14 height 7
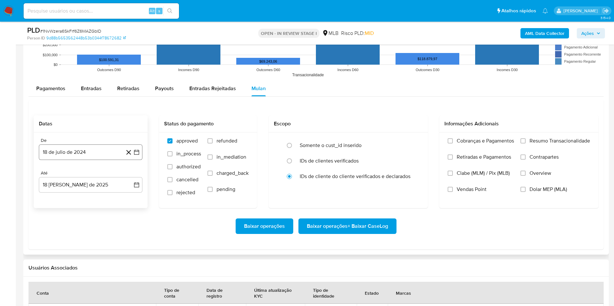
click at [89, 150] on button "18 de julio de 2024" at bounding box center [91, 153] width 104 height 16
click at [85, 175] on span "julio 2024" at bounding box center [87, 176] width 24 height 6
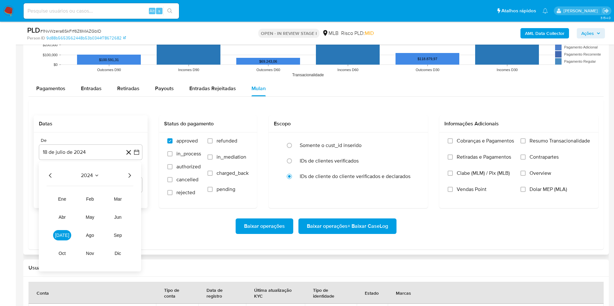
click at [128, 177] on icon "Año siguiente" at bounding box center [130, 176] width 8 height 8
click at [117, 217] on span "jun" at bounding box center [117, 217] width 7 height 5
click at [127, 195] on button "1" at bounding box center [129, 200] width 10 height 10
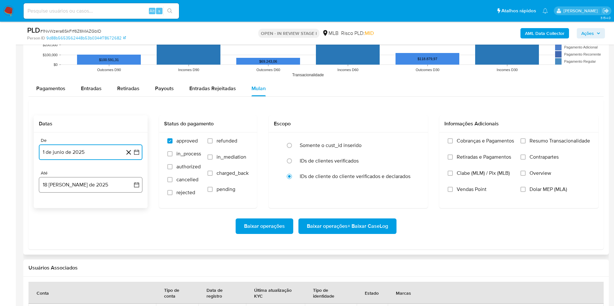
click at [117, 188] on button "18 [PERSON_NAME] de 2025" at bounding box center [91, 185] width 104 height 16
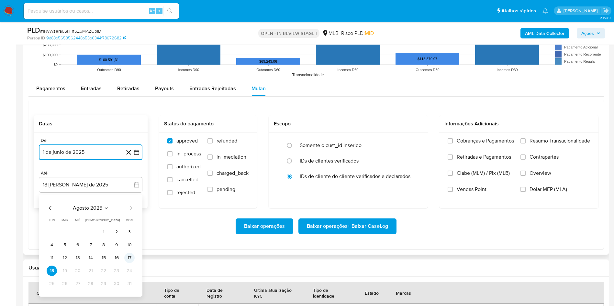
click at [130, 259] on button "17" at bounding box center [129, 258] width 10 height 10
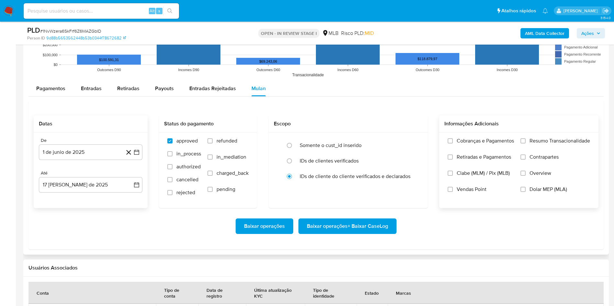
click at [545, 143] on span "Resumo Transacionalidade" at bounding box center [559, 141] width 61 height 6
click at [526, 143] on input "Resumo Transacionalidade" at bounding box center [522, 141] width 5 height 5
click at [362, 221] on span "Baixar operações + Baixar CaseLog" at bounding box center [347, 226] width 81 height 14
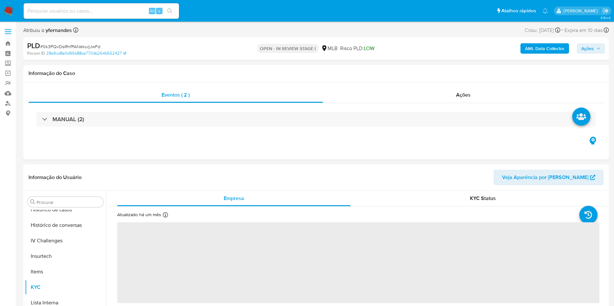
scroll to position [289, 0]
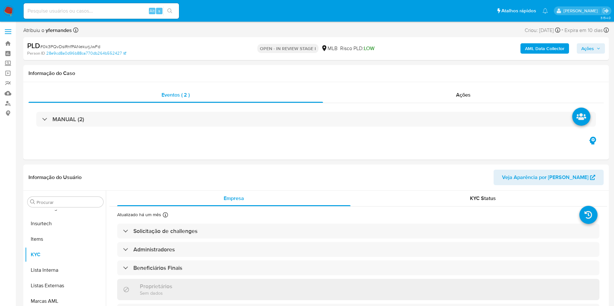
select select "10"
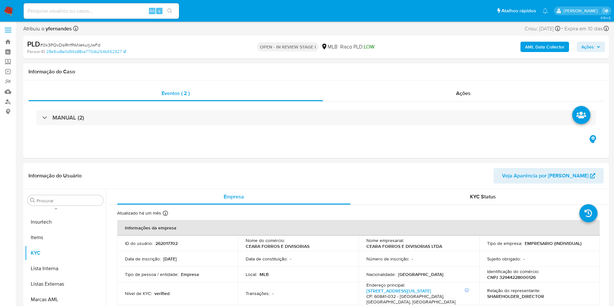
scroll to position [0, 0]
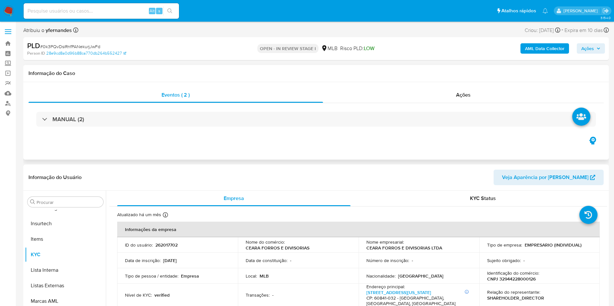
click at [319, 141] on div "Eventos ( 2 ) Ações MANUAL (2)" at bounding box center [315, 121] width 585 height 78
click at [334, 155] on div "Eventos ( 2 ) Ações MANUAL (2)" at bounding box center [315, 121] width 585 height 78
click at [75, 42] on div "PLD # 0k3PQvDsiRnfPANekurjJwFd" at bounding box center [122, 46] width 190 height 10
copy span "0k3PQvDsiRnfPANekurjJwFd"
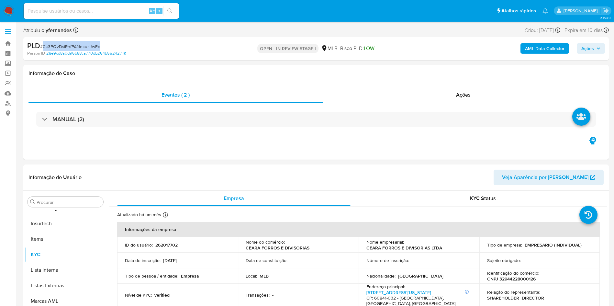
copy span "0k3PQvDsiRnfPANekurjJwFd"
click at [385, 90] on div "Ações" at bounding box center [463, 95] width 281 height 16
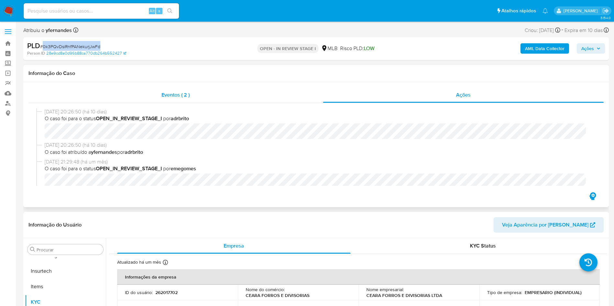
click at [199, 97] on div "Eventos ( 2 )" at bounding box center [175, 95] width 295 height 16
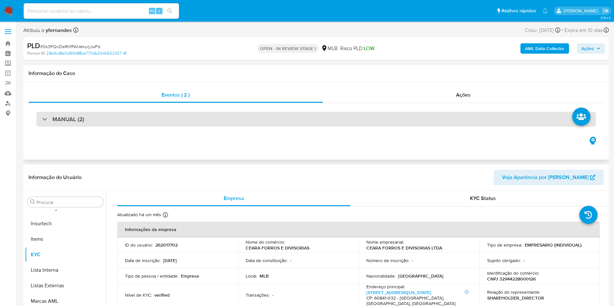
click at [279, 116] on div "MANUAL (2)" at bounding box center [316, 119] width 560 height 15
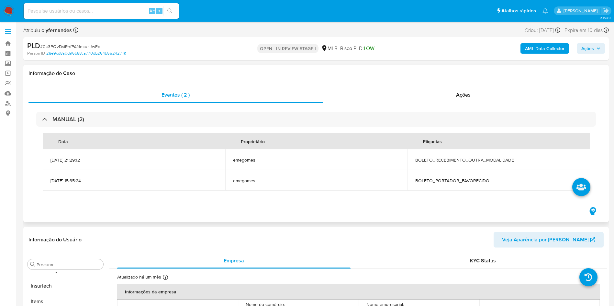
click at [454, 157] on td "BOLETO_RECEBIMENTO_OUTRA_MODALIDADE" at bounding box center [498, 160] width 183 height 21
click at [454, 157] on span "BOLETO_RECEBIMENTO_OUTRA_MODALIDADE" at bounding box center [498, 160] width 167 height 6
copy span "BOLETO_RECEBIMENTO_OUTRA_MODALIDADE"
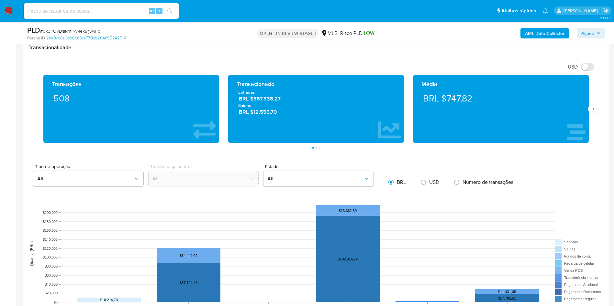
scroll to position [437, 0]
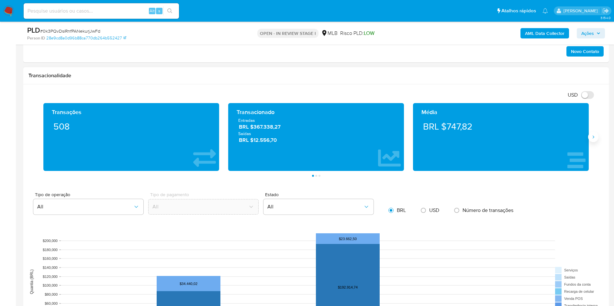
click at [590, 136] on button "Siguiente" at bounding box center [593, 137] width 10 height 10
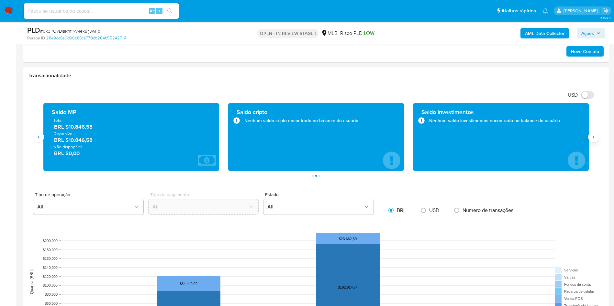
click at [590, 136] on button "Siguiente" at bounding box center [593, 137] width 10 height 10
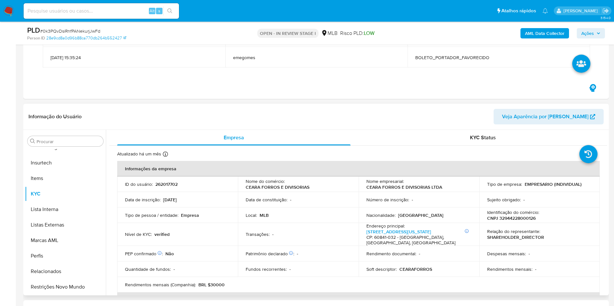
scroll to position [97, 0]
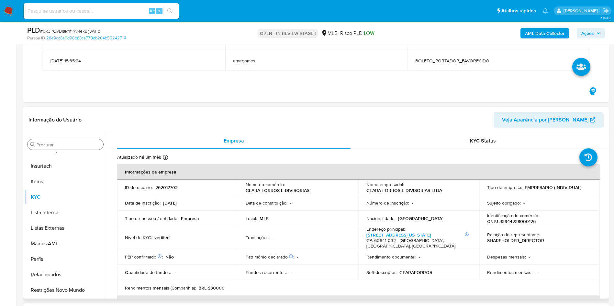
click at [67, 146] on input "Procurar" at bounding box center [69, 145] width 64 height 6
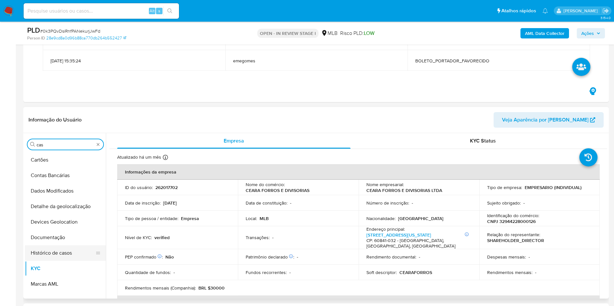
scroll to position [0, 0]
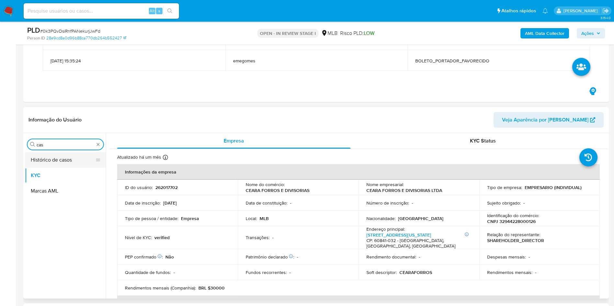
drag, startPoint x: 58, startPoint y: 159, endPoint x: 63, endPoint y: 153, distance: 7.3
click at [57, 159] on button "Histórico de casos" at bounding box center [63, 160] width 76 height 16
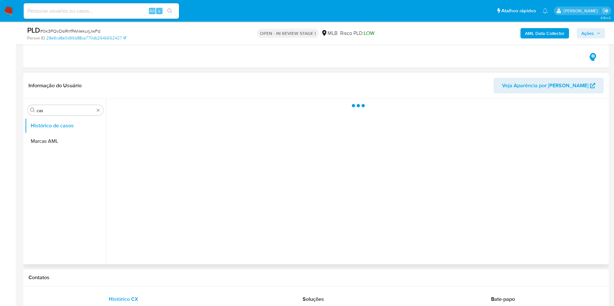
scroll to position [146, 0]
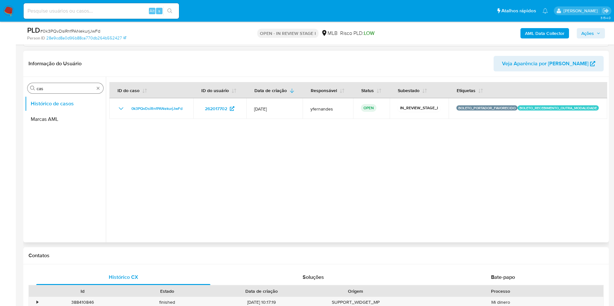
click at [81, 84] on div "Procurar cas" at bounding box center [66, 88] width 76 height 10
click at [83, 86] on input "cas" at bounding box center [66, 89] width 58 height 6
click at [83, 85] on div "Procurar cas" at bounding box center [66, 88] width 76 height 10
click at [46, 118] on button "Marcas AML" at bounding box center [63, 120] width 76 height 16
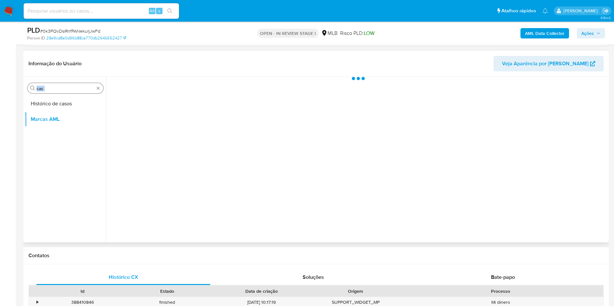
click at [52, 86] on input "cas" at bounding box center [66, 89] width 58 height 6
type input "ger"
click at [46, 106] on button "Geral" at bounding box center [63, 104] width 76 height 16
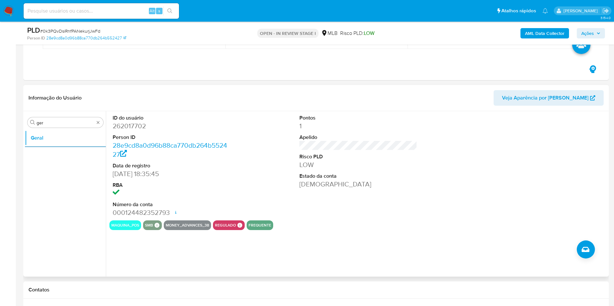
scroll to position [97, 0]
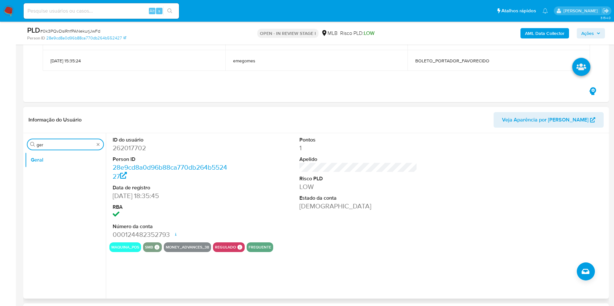
click at [55, 145] on input "ger" at bounding box center [66, 145] width 58 height 6
type input "do"
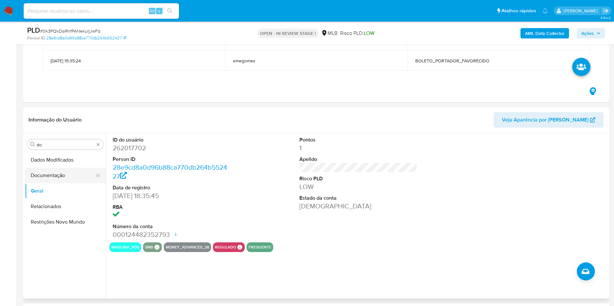
click at [62, 173] on button "Documentação" at bounding box center [63, 176] width 76 height 16
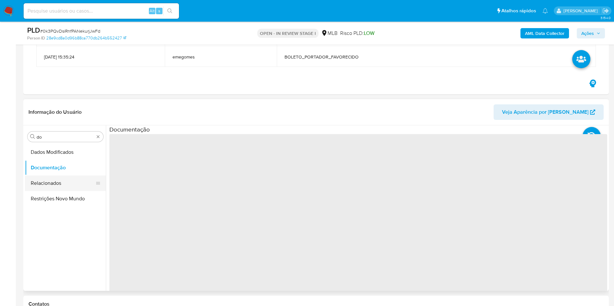
click at [69, 181] on button "Relacionados" at bounding box center [63, 184] width 76 height 16
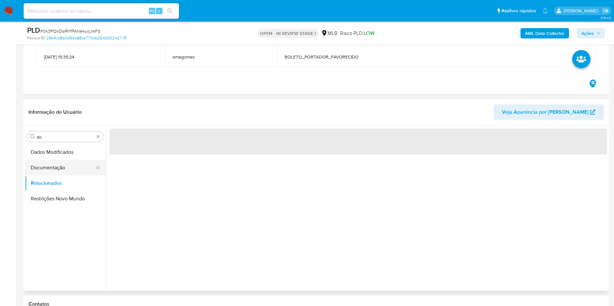
click at [59, 171] on button "Documentação" at bounding box center [63, 168] width 76 height 16
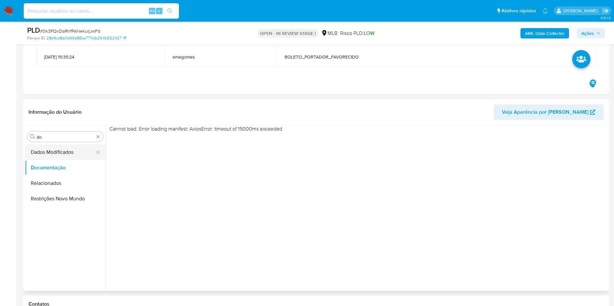
click at [58, 150] on button "Dados Modificados" at bounding box center [63, 153] width 76 height 16
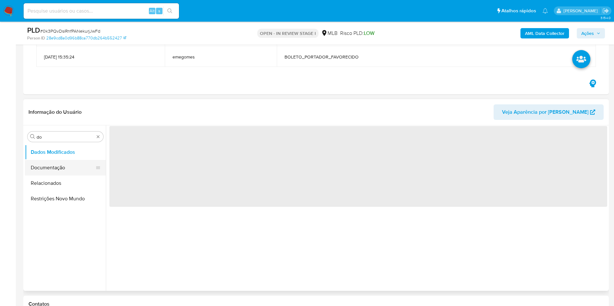
click at [63, 170] on button "Documentação" at bounding box center [63, 168] width 76 height 16
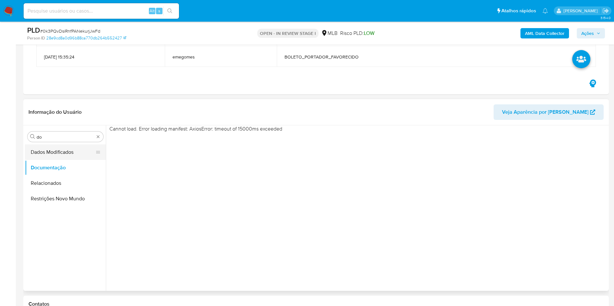
click at [56, 157] on button "Dados Modificados" at bounding box center [63, 153] width 76 height 16
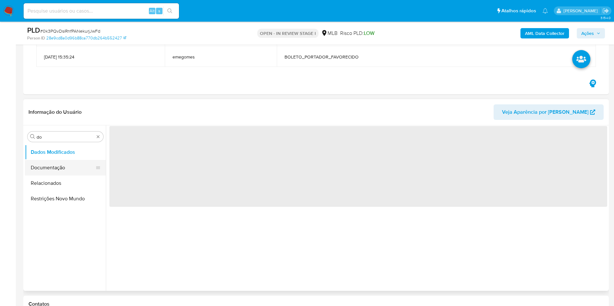
click at [59, 167] on button "Documentação" at bounding box center [63, 168] width 76 height 16
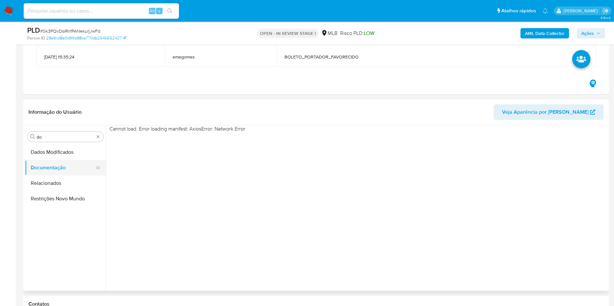
drag, startPoint x: 43, startPoint y: 152, endPoint x: 48, endPoint y: 166, distance: 14.2
click at [43, 152] on button "Dados Modificados" at bounding box center [65, 153] width 81 height 16
click at [49, 167] on button "Documentação" at bounding box center [63, 168] width 76 height 16
click at [211, 108] on header "Informação do Usuário Veja Aparência por Pessoa" at bounding box center [315, 113] width 575 height 16
click at [478, 113] on header "Informação do Usuário Veja Aparência por Pessoa" at bounding box center [315, 113] width 575 height 16
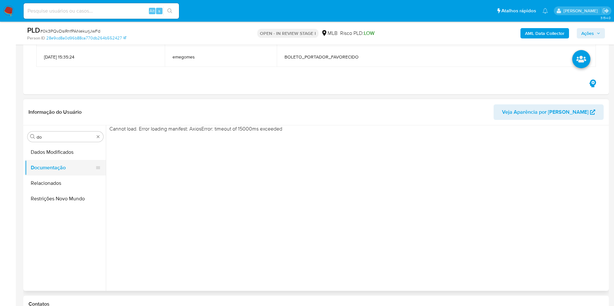
drag, startPoint x: 66, startPoint y: 183, endPoint x: 59, endPoint y: 166, distance: 18.5
click at [66, 183] on button "Relacionados" at bounding box center [65, 184] width 81 height 16
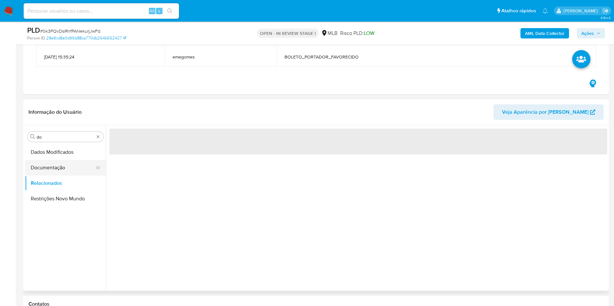
click at [59, 166] on button "Documentação" at bounding box center [63, 168] width 76 height 16
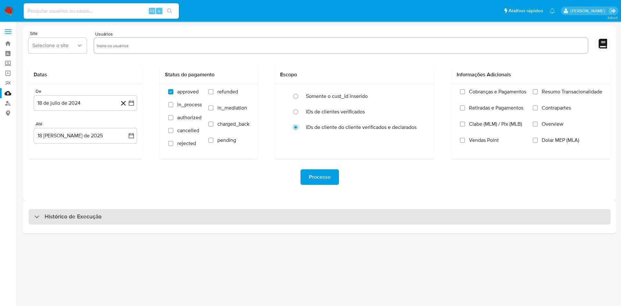
click at [275, 212] on div "Histórico de Execução" at bounding box center [319, 217] width 583 height 16
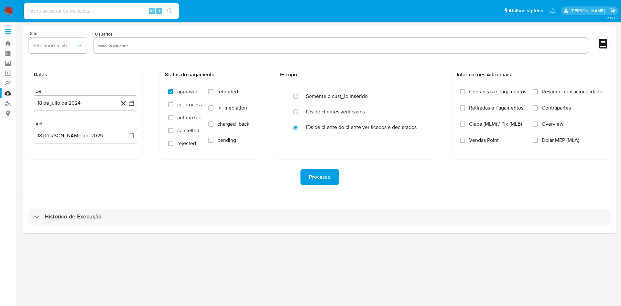
click at [266, 176] on div "Processo" at bounding box center [319, 178] width 583 height 16
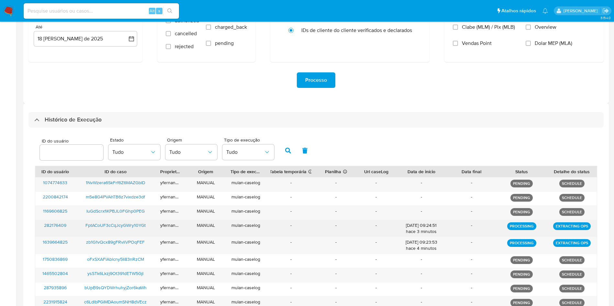
scroll to position [153, 0]
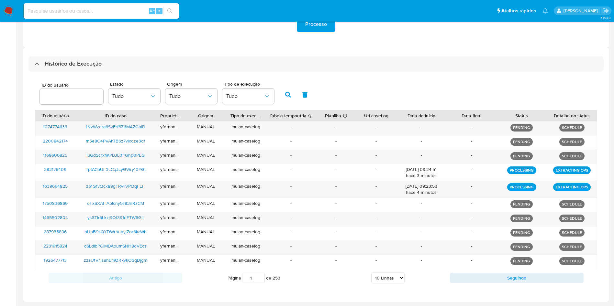
click at [398, 278] on select "5 Linhas 10 Linhas 20 Linhas 25 Linhas 50 Linhas 100 Linhas" at bounding box center [387, 278] width 33 height 11
select select "50"
click at [371, 273] on select "5 Linhas 10 Linhas 20 Linhas 25 Linhas 50 Linhas 100 Linhas" at bounding box center [387, 278] width 33 height 11
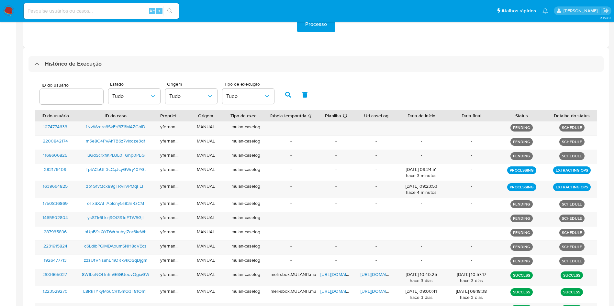
click at [359, 78] on div "ID do usuário Estado Tudo Origem Tudo Tipo de execução Tudo" at bounding box center [316, 94] width 562 height 32
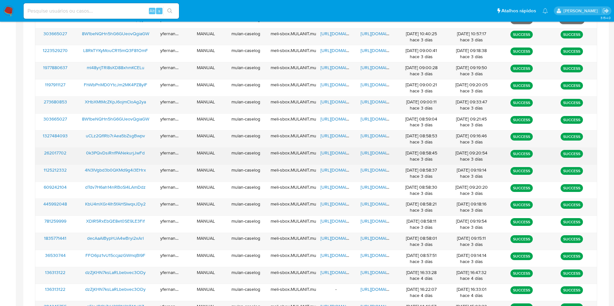
click at [334, 155] on span "https://docs.google.com/spreadsheets/d/14fjY6LejSQd2MLHQlzmzGMpSe_7bjcc-zozS01V…" at bounding box center [342, 153] width 45 height 6
click at [374, 154] on span "https://docs.google.com/document/d/1iOKYqHpvR7N8f5j1qvB3qWKKz6euesI4BlJFMN0HQoU…" at bounding box center [383, 153] width 45 height 6
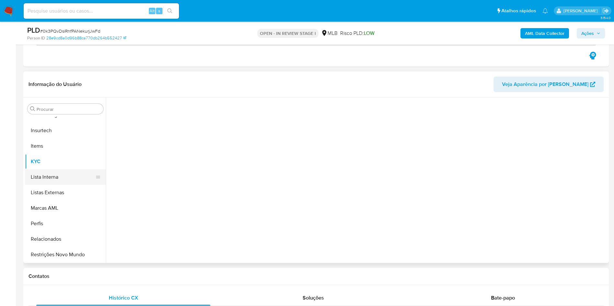
scroll to position [46, 0]
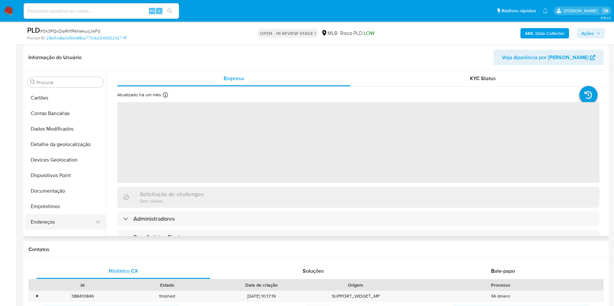
click at [58, 223] on button "Endereços" at bounding box center [63, 223] width 76 height 16
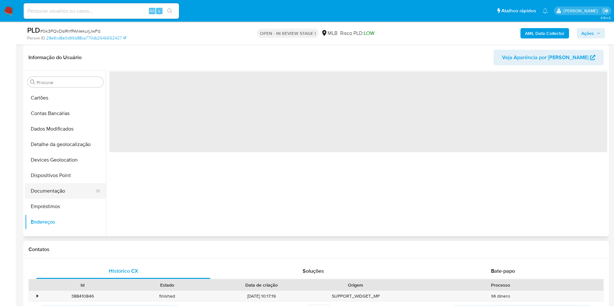
click at [57, 185] on button "Documentação" at bounding box center [63, 192] width 76 height 16
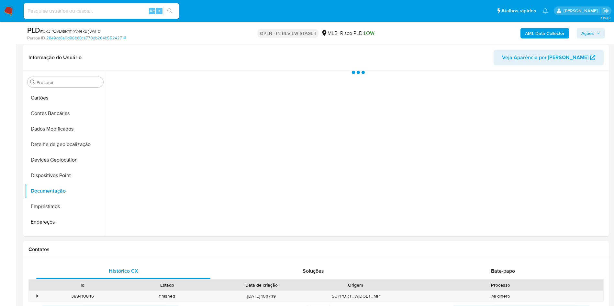
select select "10"
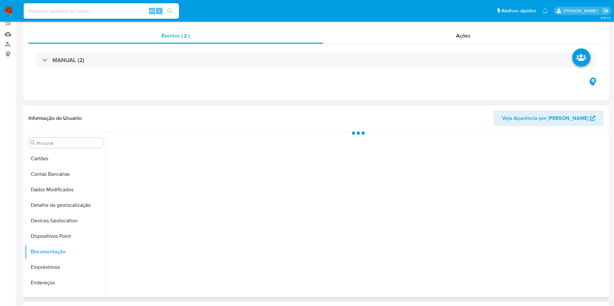
scroll to position [0, 0]
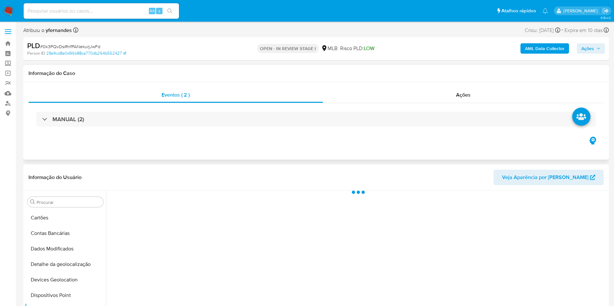
click at [404, 152] on div "Eventos ( 2 ) Ações MANUAL (2)" at bounding box center [315, 121] width 585 height 78
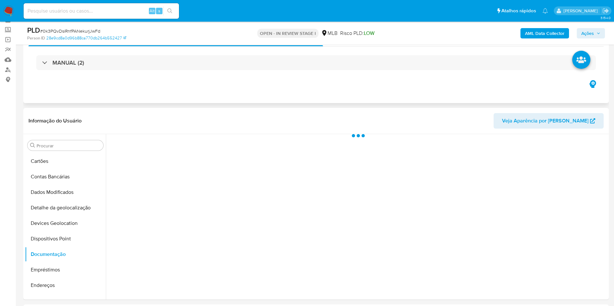
scroll to position [49, 0]
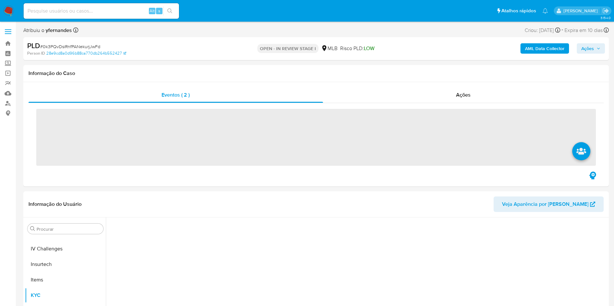
scroll to position [289, 0]
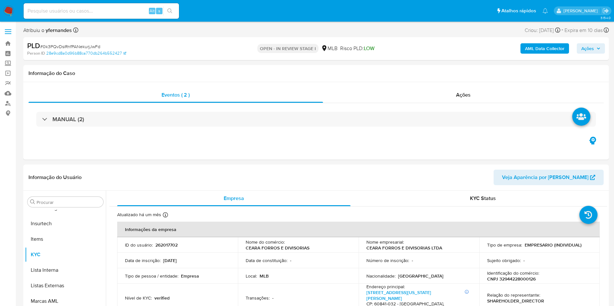
select select "10"
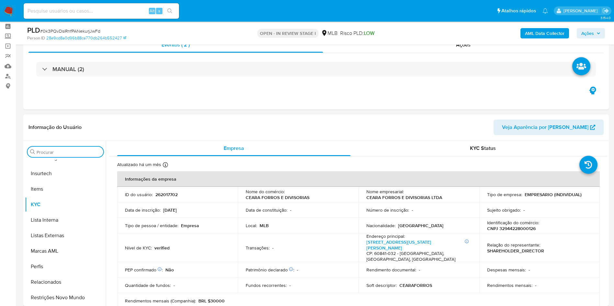
click at [76, 151] on input "Procurar" at bounding box center [69, 153] width 64 height 6
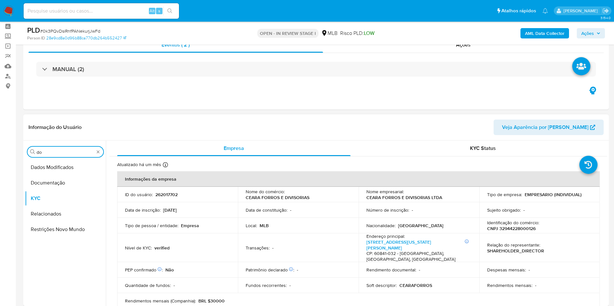
scroll to position [0, 0]
click at [48, 179] on button "Documentação" at bounding box center [63, 183] width 76 height 16
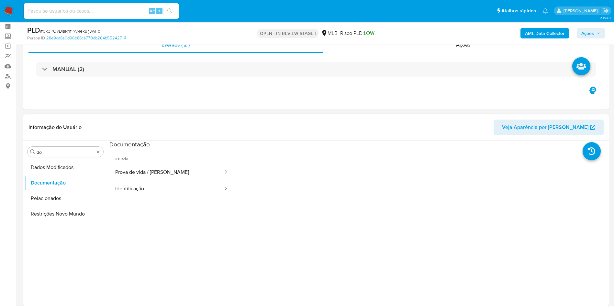
click at [171, 161] on span "Usuário" at bounding box center [171, 157] width 125 height 16
click at [172, 170] on button "Prova de vida / [PERSON_NAME]" at bounding box center [166, 172] width 114 height 17
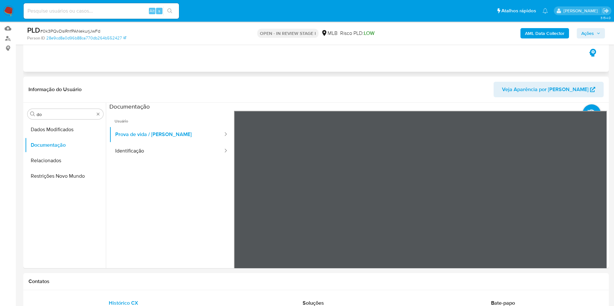
scroll to position [76, 0]
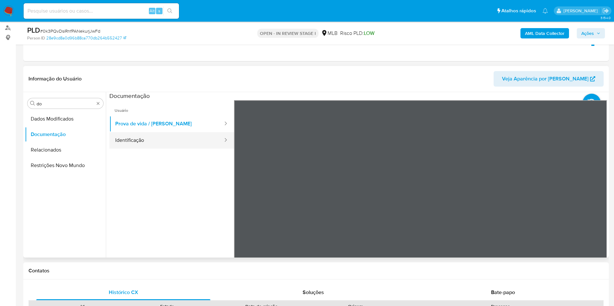
click at [162, 140] on button "Identificação" at bounding box center [166, 140] width 114 height 17
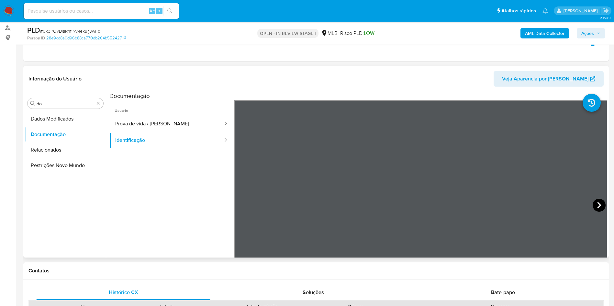
click at [597, 207] on icon at bounding box center [599, 205] width 13 height 13
click at [44, 106] on input "do" at bounding box center [66, 104] width 58 height 6
click at [44, 105] on input "do" at bounding box center [66, 104] width 58 height 6
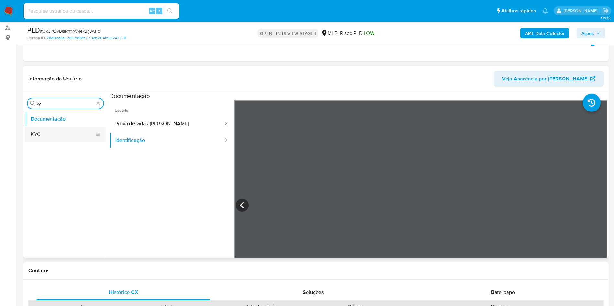
type input "ky"
click at [44, 137] on button "KYC" at bounding box center [63, 135] width 76 height 16
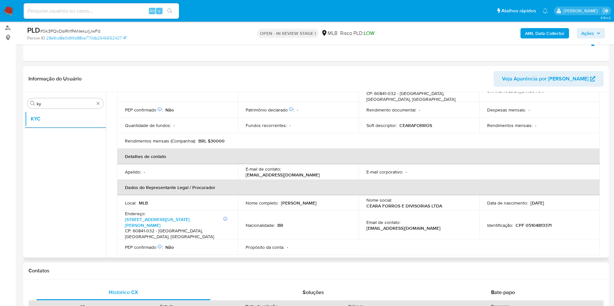
scroll to position [174, 0]
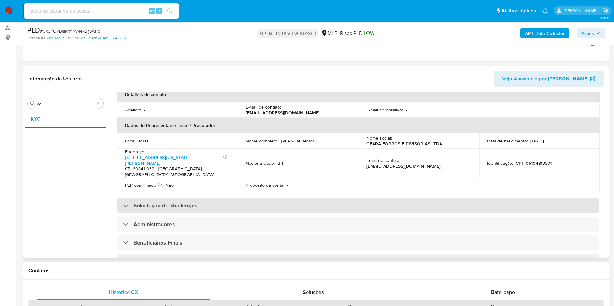
click at [319, 198] on div "Solicitação de challenges" at bounding box center [358, 205] width 482 height 15
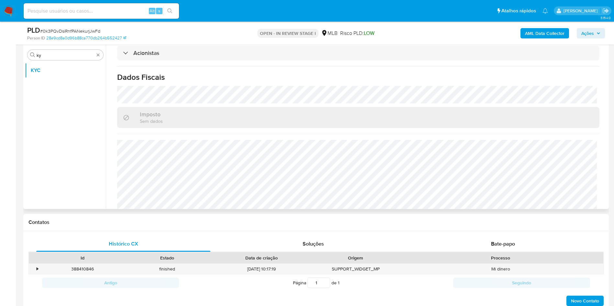
scroll to position [373, 0]
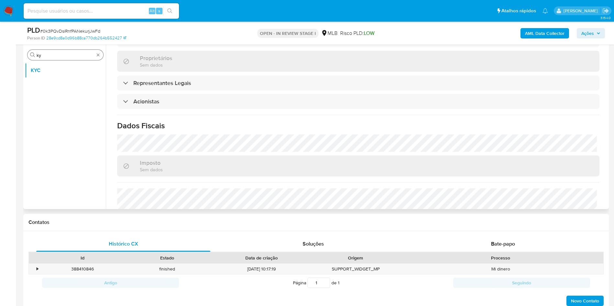
click at [56, 53] on input "ky" at bounding box center [66, 55] width 58 height 6
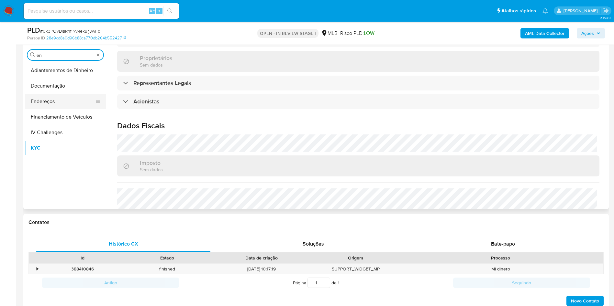
type input "en"
click at [52, 106] on button "Endereços" at bounding box center [63, 102] width 76 height 16
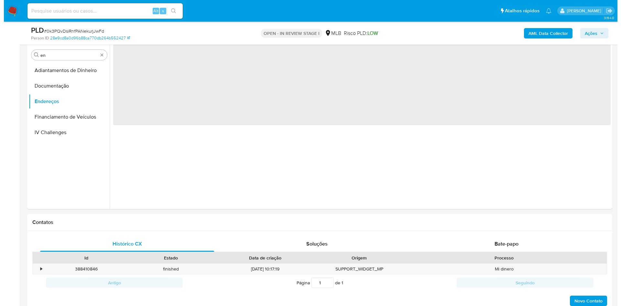
scroll to position [76, 0]
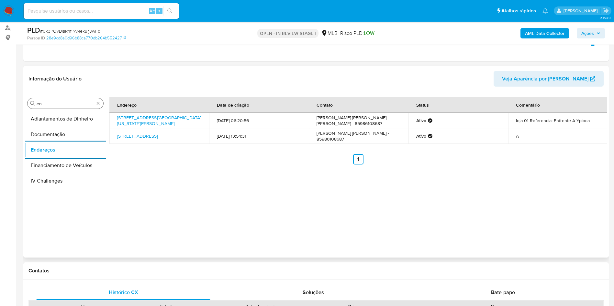
click at [64, 100] on div "Procurar en" at bounding box center [66, 103] width 76 height 10
click at [63, 100] on div "Procurar en" at bounding box center [66, 103] width 76 height 10
click at [53, 106] on input "en" at bounding box center [66, 104] width 58 height 6
click at [52, 106] on input "en" at bounding box center [66, 104] width 58 height 6
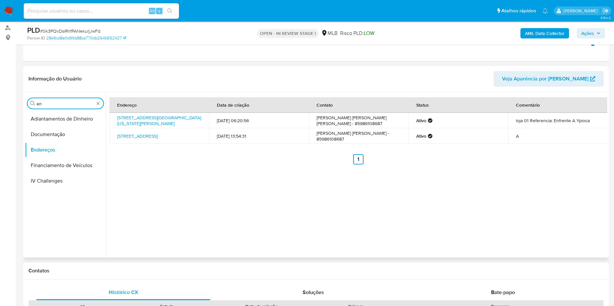
click at [52, 106] on input "en" at bounding box center [66, 104] width 58 height 6
type input "ge"
click at [46, 124] on button "Detalhe da geolocalização" at bounding box center [63, 119] width 76 height 16
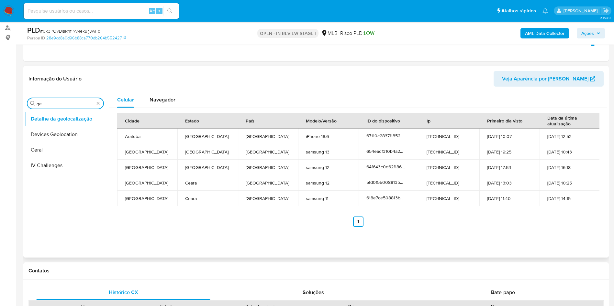
click at [66, 104] on input "ge" at bounding box center [66, 104] width 58 height 6
type input "res"
click at [41, 143] on button "Restrições Novo Mundo" at bounding box center [63, 150] width 76 height 16
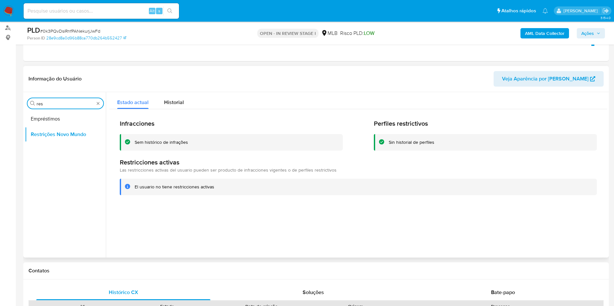
click at [55, 101] on input "res" at bounding box center [66, 104] width 58 height 6
click at [52, 117] on button "Dispositivos Point" at bounding box center [63, 119] width 76 height 16
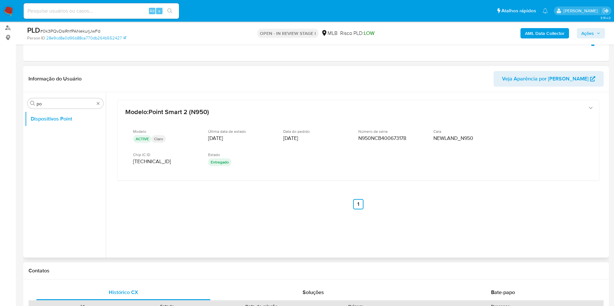
click at [90, 94] on div "Procurar po Dispositivos Point" at bounding box center [65, 175] width 81 height 165
click at [50, 106] on div "Procurar po" at bounding box center [66, 103] width 76 height 10
click at [50, 106] on input "po" at bounding box center [66, 104] width 58 height 6
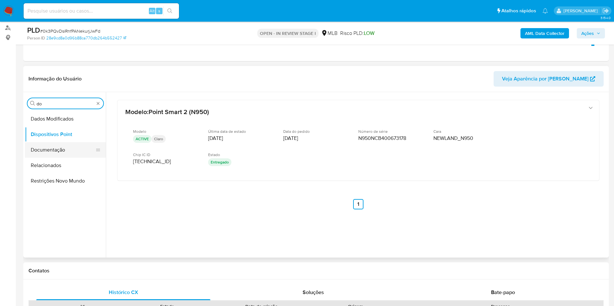
type input "do"
click at [52, 148] on button "Documentação" at bounding box center [63, 150] width 76 height 16
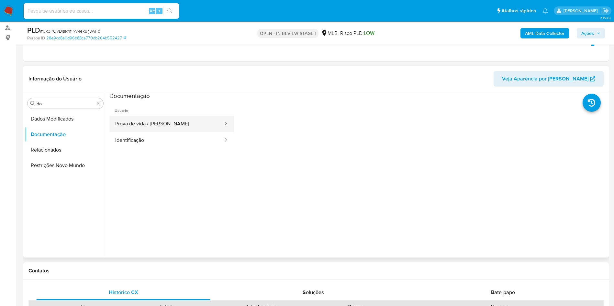
click at [159, 120] on button "Prova de vida / [PERSON_NAME]" at bounding box center [166, 124] width 114 height 17
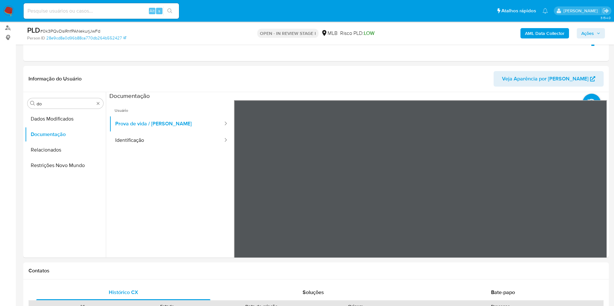
click at [541, 36] on b "AML Data Collector" at bounding box center [544, 33] width 39 height 10
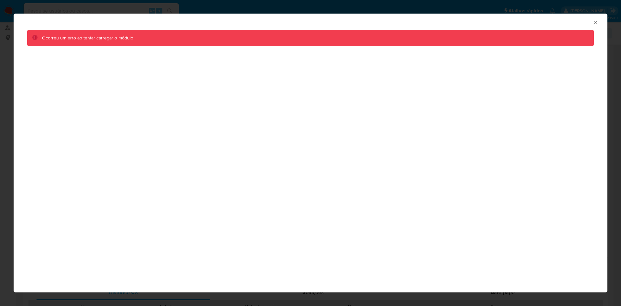
click at [0, 162] on div "AML Data Collector Ocorreu um erro ao tentar carregar o módulo" at bounding box center [310, 153] width 621 height 306
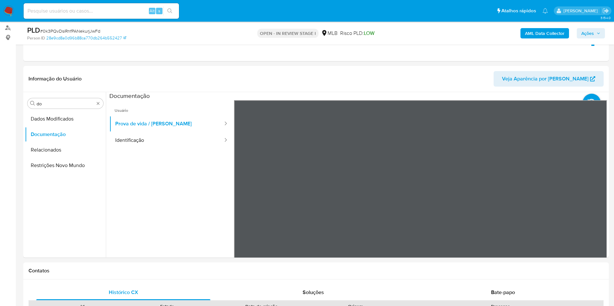
click at [551, 33] on b "AML Data Collector" at bounding box center [544, 33] width 39 height 10
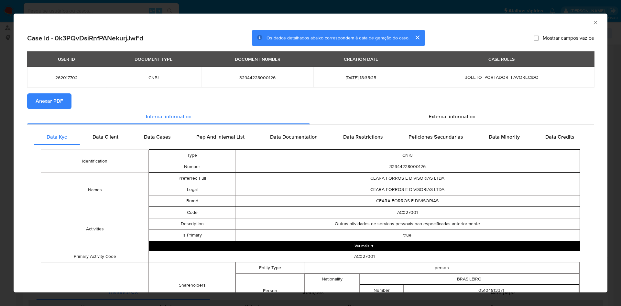
click at [56, 99] on span "Anexar PDF" at bounding box center [50, 101] width 28 height 14
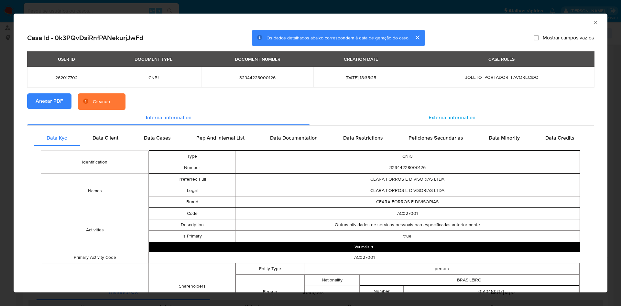
click at [433, 115] on span "External information" at bounding box center [452, 117] width 47 height 7
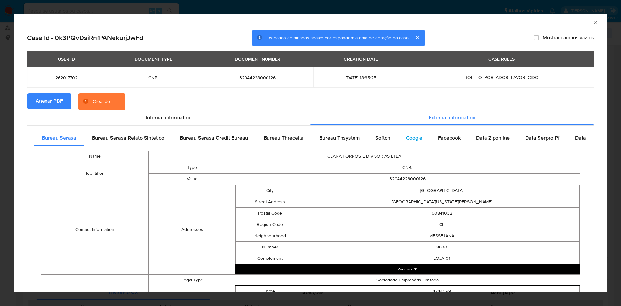
click at [414, 134] on div "Google" at bounding box center [414, 138] width 32 height 16
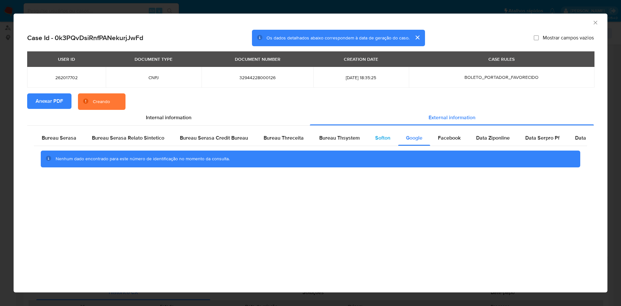
click at [368, 136] on div "Softon" at bounding box center [383, 138] width 31 height 16
click at [317, 133] on div "Bureau Thsystem" at bounding box center [340, 138] width 56 height 16
click at [276, 141] on span "Bureau Threceita" at bounding box center [284, 137] width 40 height 7
click at [39, 146] on div "Nenhum dado encontrado para este número de identificação no momento da consulta." at bounding box center [310, 159] width 553 height 26
click at [61, 141] on span "Bureau Serasa" at bounding box center [59, 137] width 35 height 7
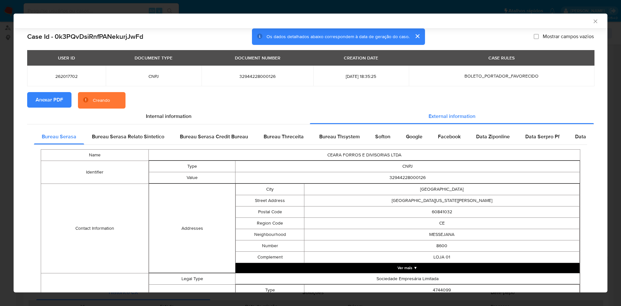
scroll to position [197, 0]
